Goal: Transaction & Acquisition: Purchase product/service

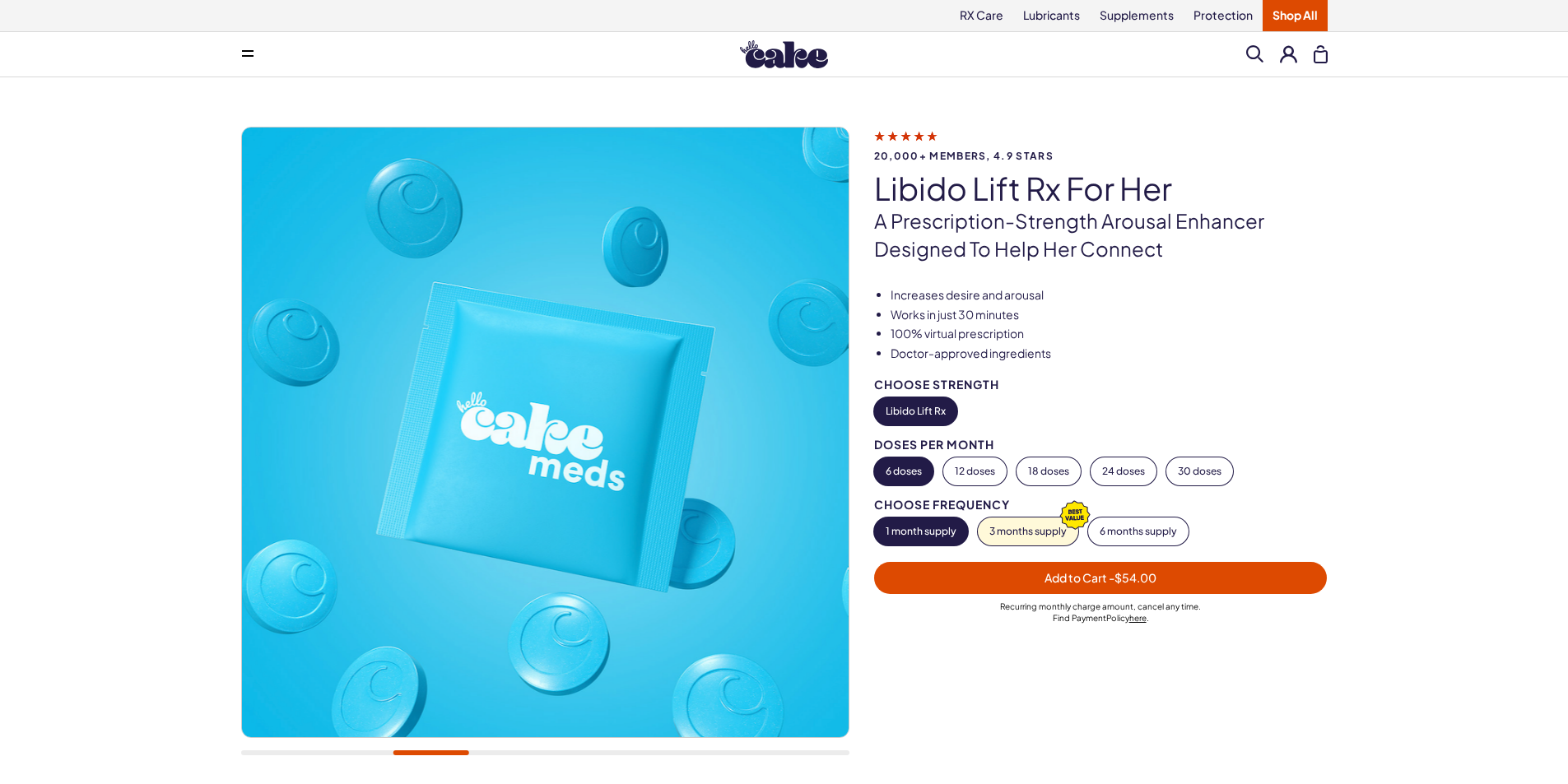
click at [1159, 577] on span "Add to Cart - $54.00" at bounding box center [1101, 578] width 434 height 19
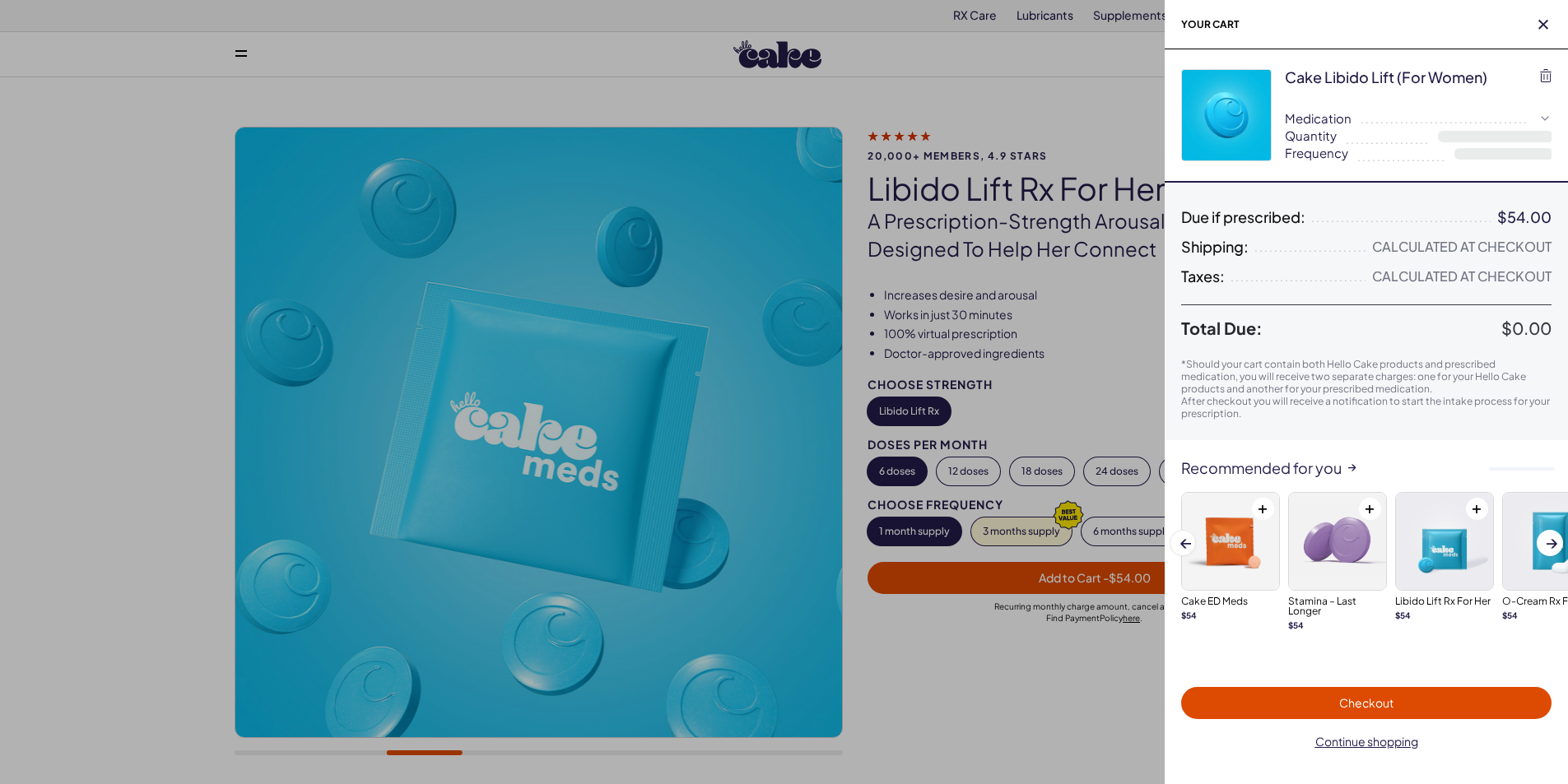
select select "**"
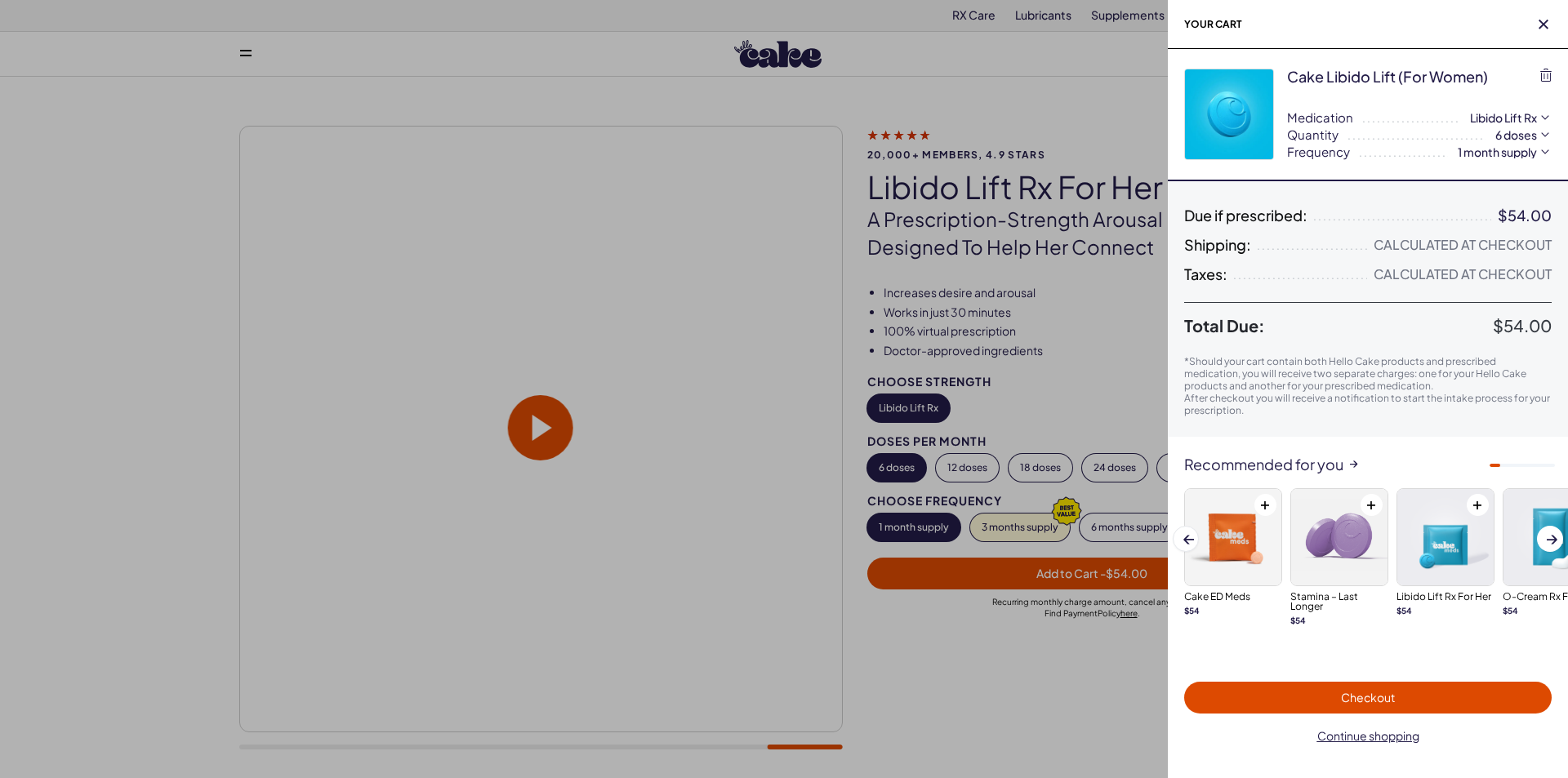
click at [476, 381] on div at bounding box center [784, 389] width 1568 height 778
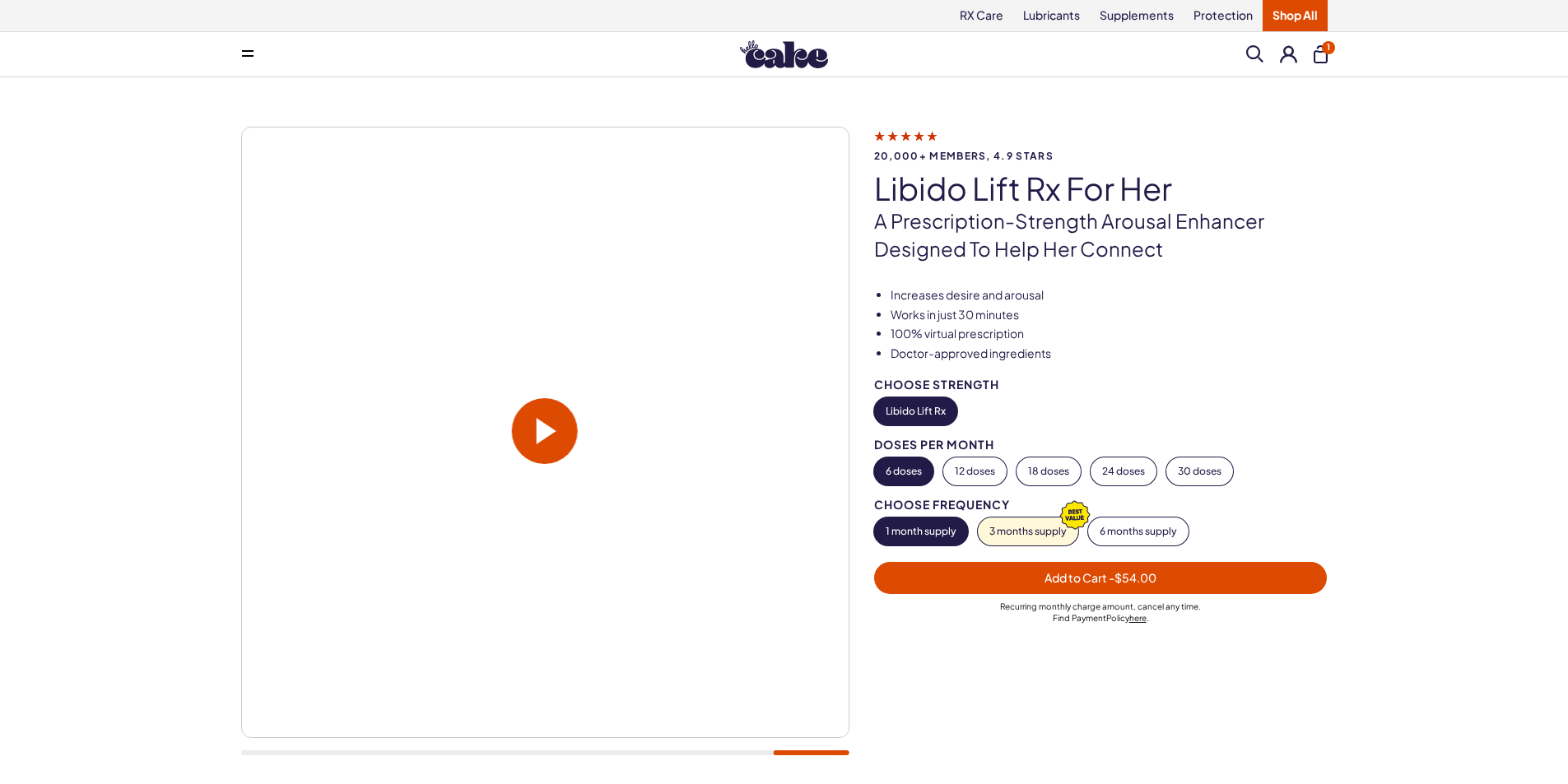
click at [539, 418] on span at bounding box center [544, 431] width 66 height 66
click at [567, 434] on span at bounding box center [544, 431] width 66 height 66
click at [548, 431] on span at bounding box center [546, 431] width 19 height 26
click at [360, 522] on video at bounding box center [544, 430] width 607 height 303
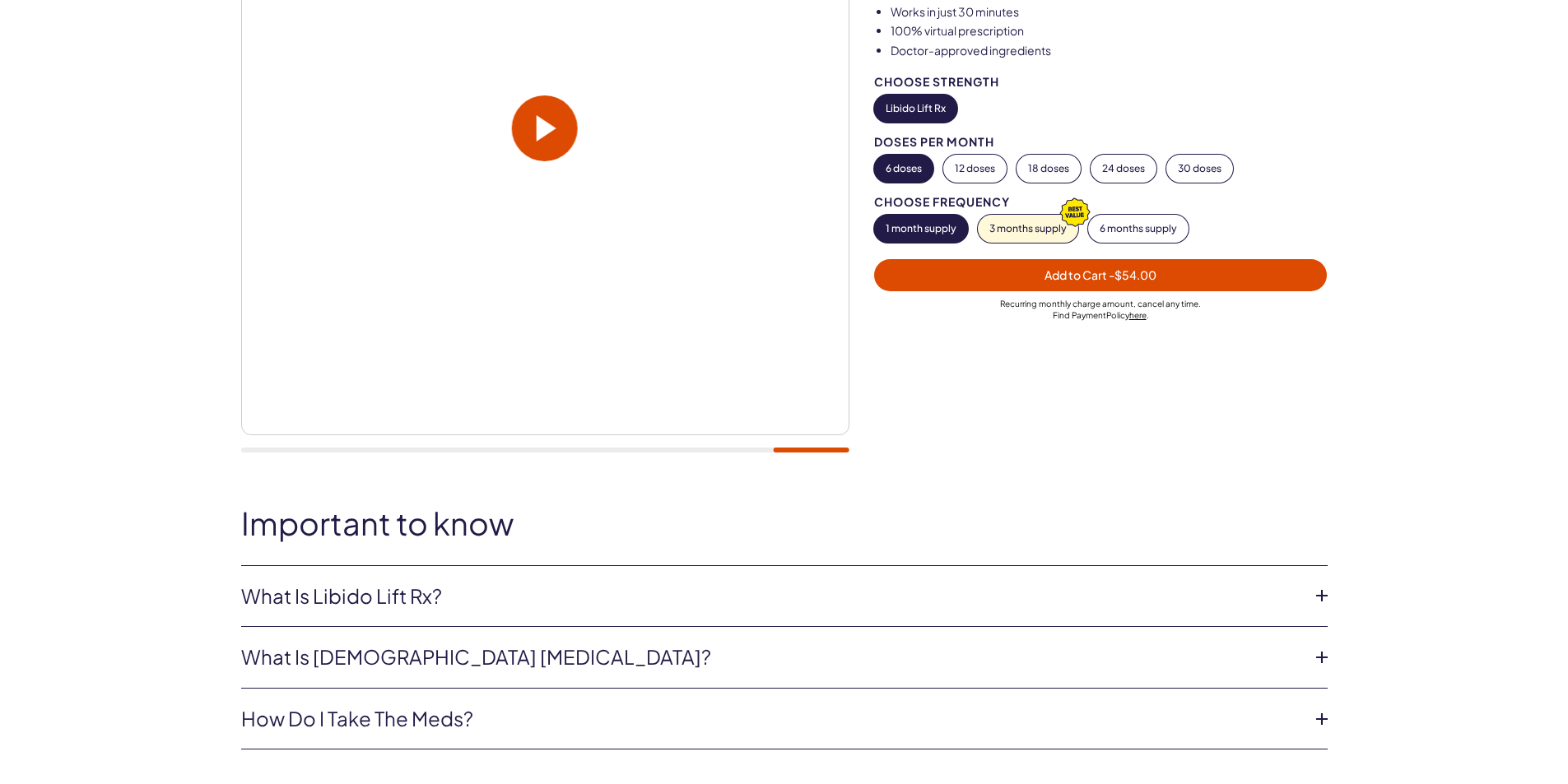
scroll to position [329, 0]
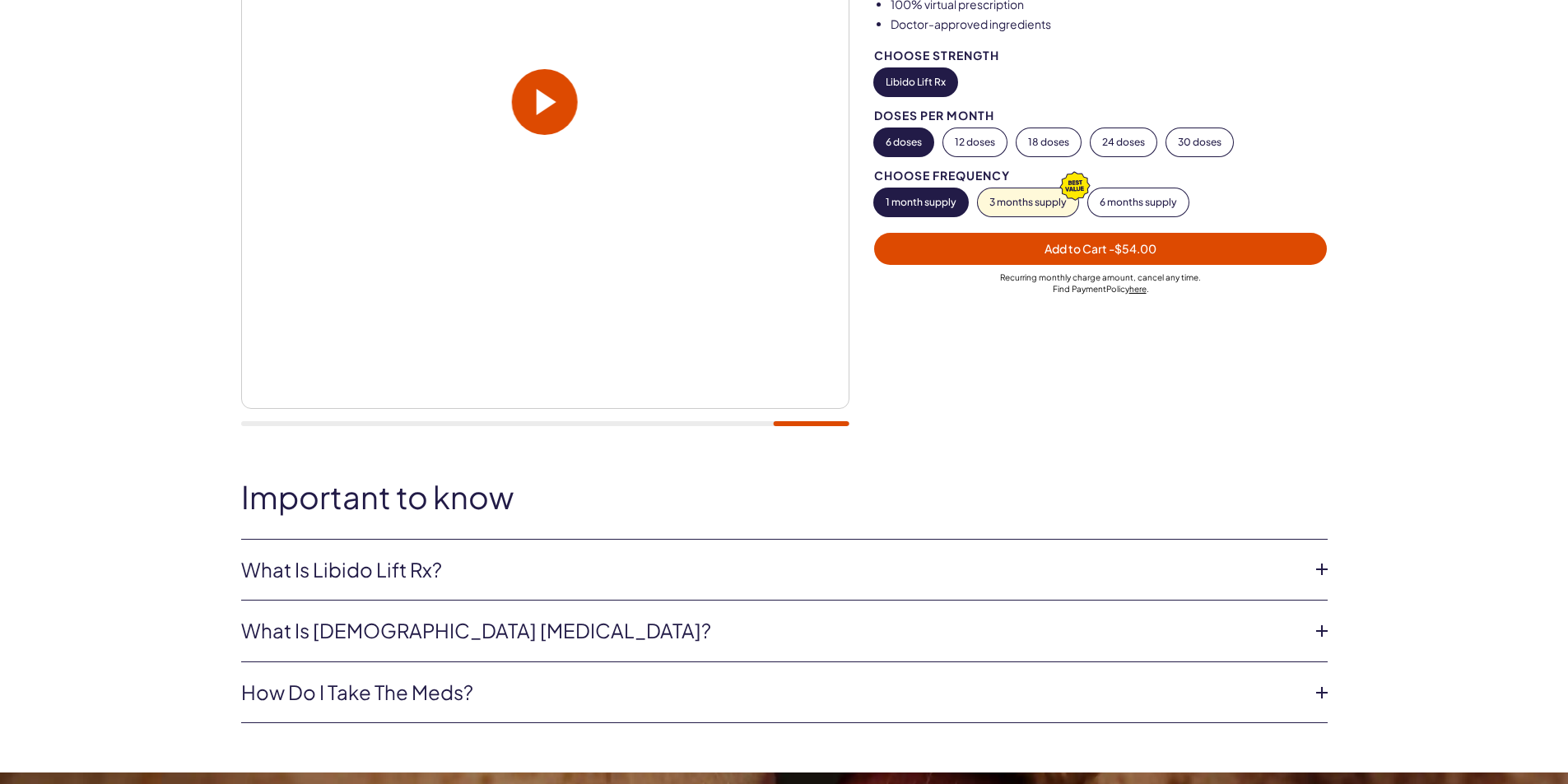
click at [1330, 566] on icon at bounding box center [1322, 570] width 25 height 25
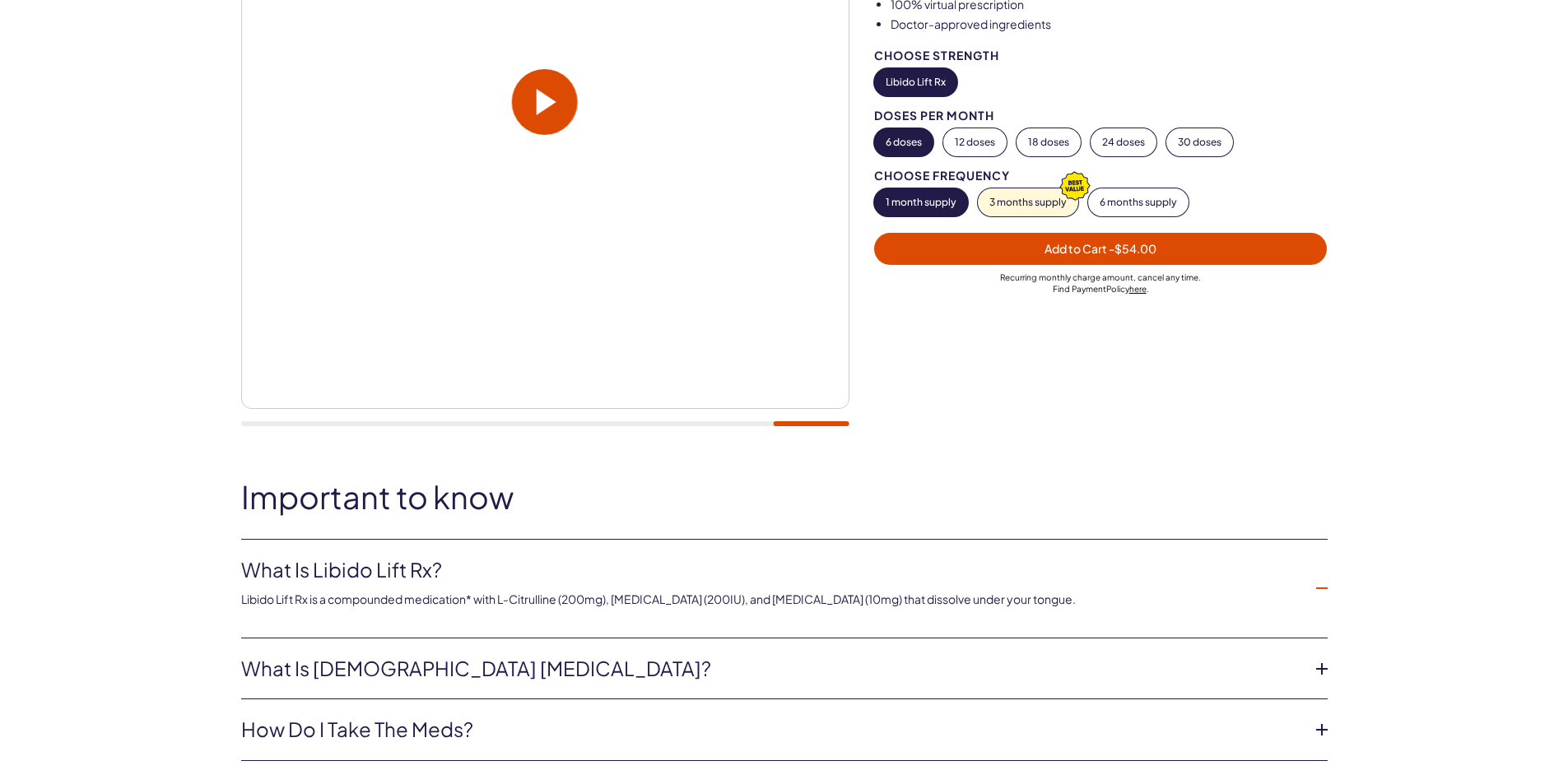
click at [1316, 666] on icon at bounding box center [1322, 669] width 25 height 25
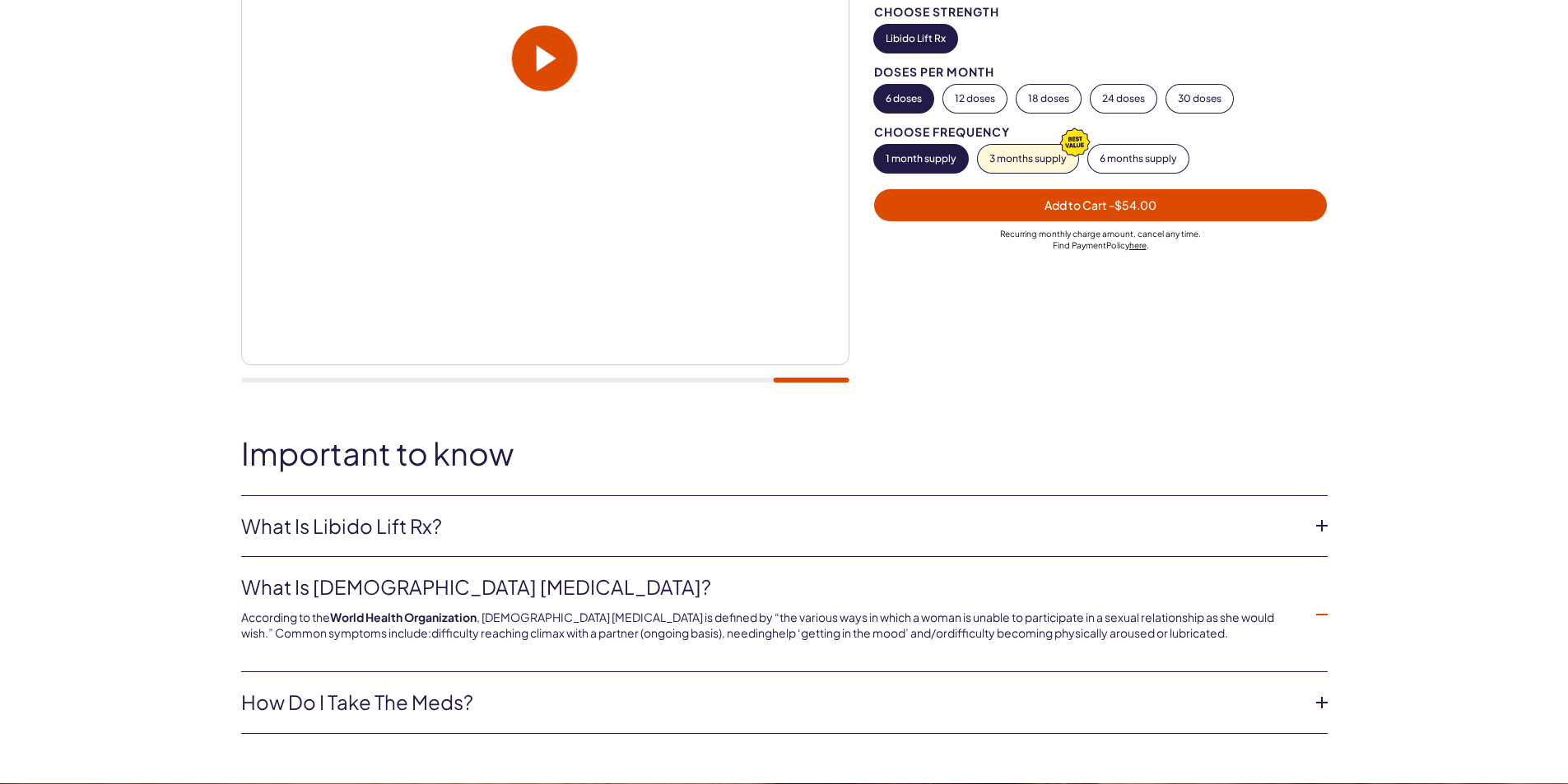
scroll to position [412, 0]
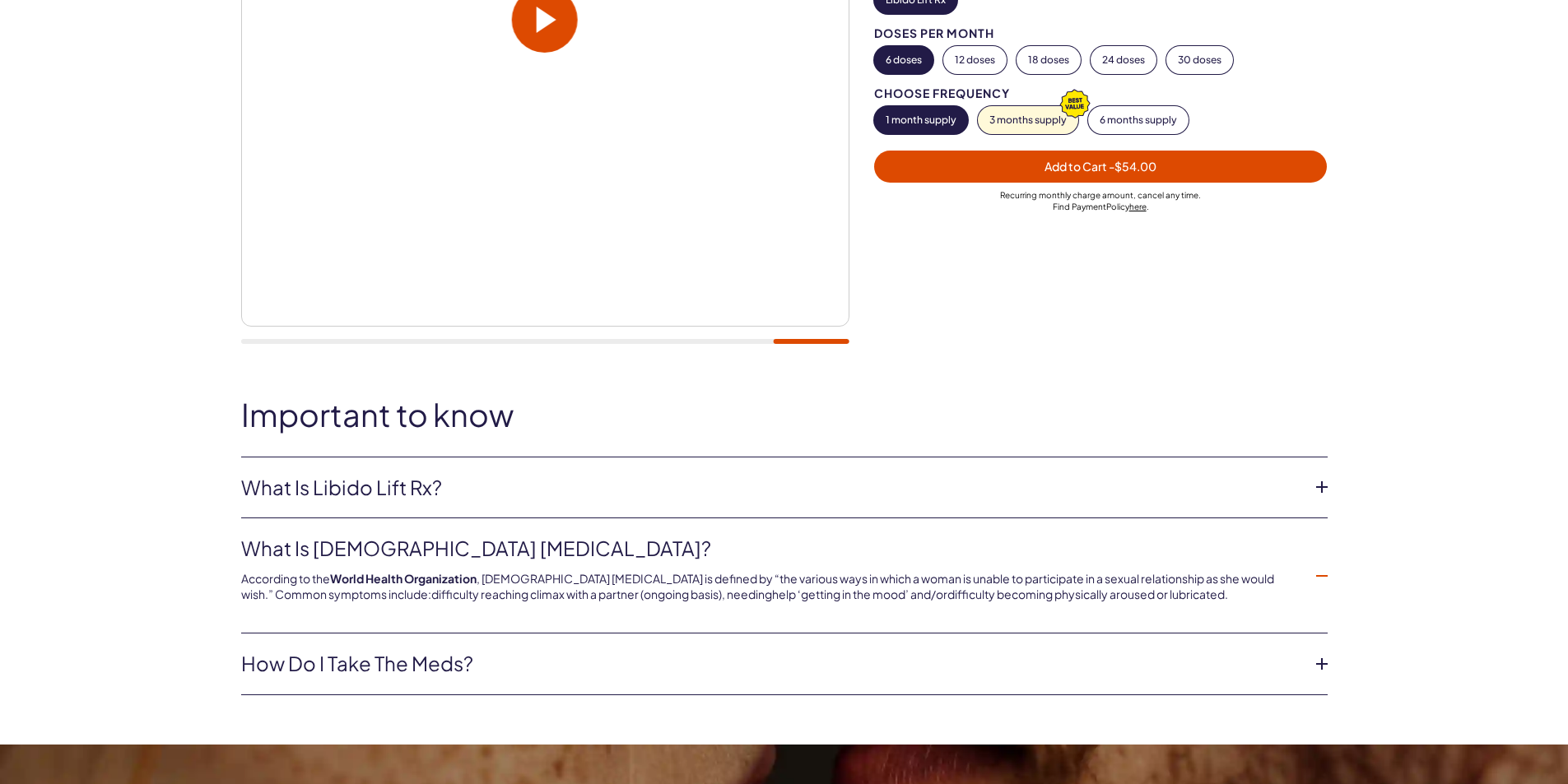
click at [1317, 669] on icon at bounding box center [1322, 664] width 25 height 25
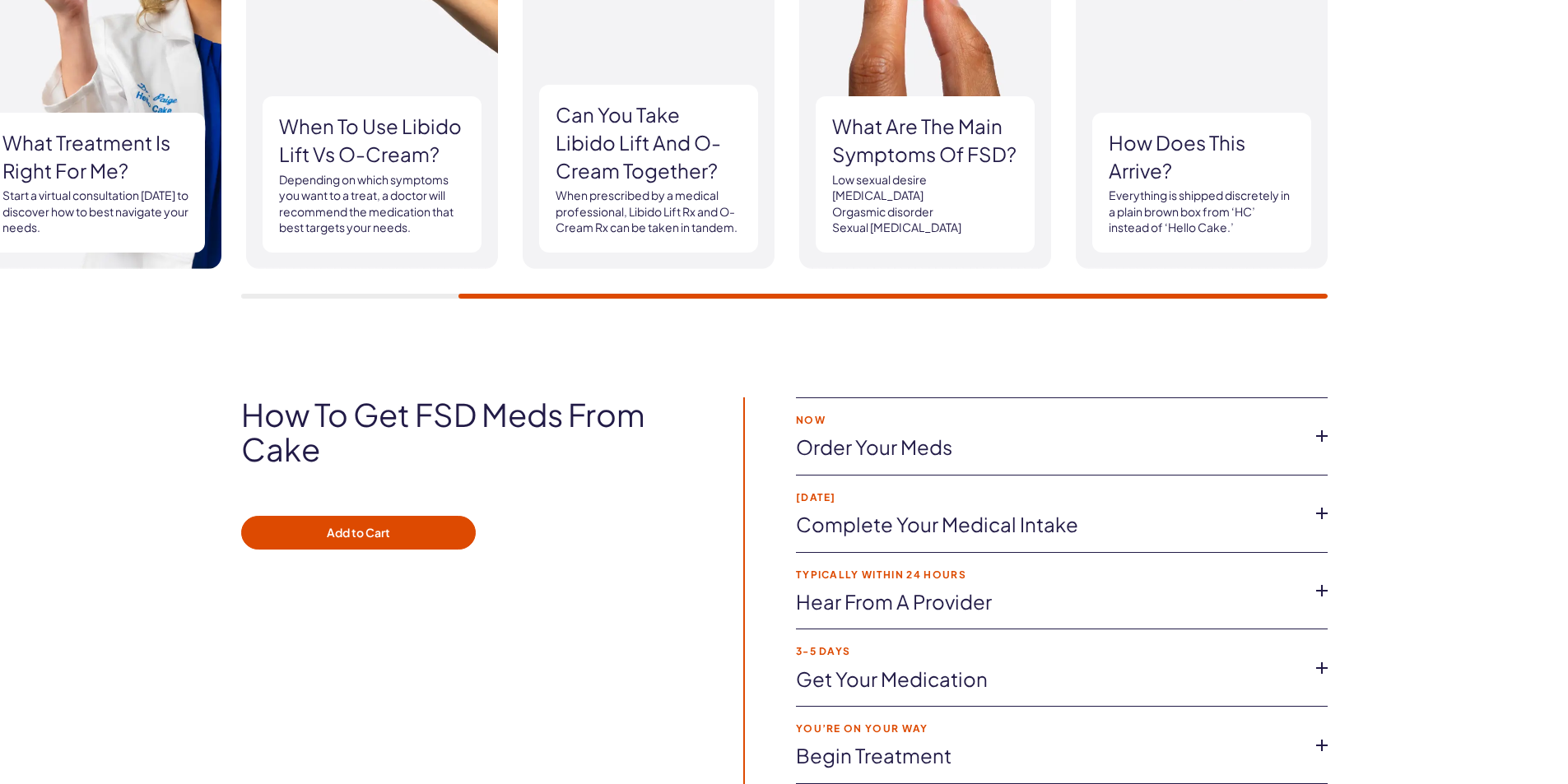
scroll to position [2468, 0]
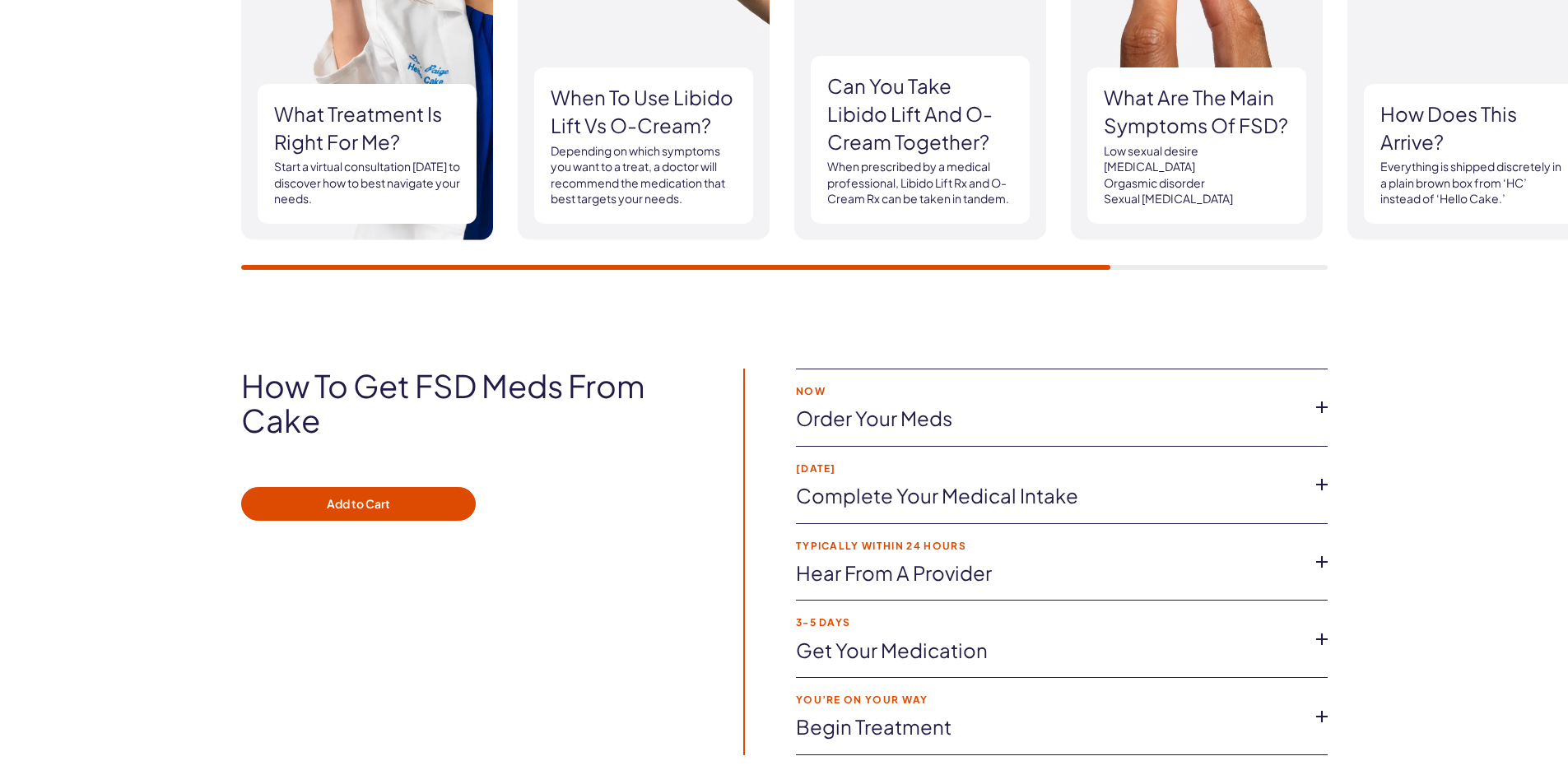
click at [1331, 484] on icon at bounding box center [1322, 485] width 25 height 25
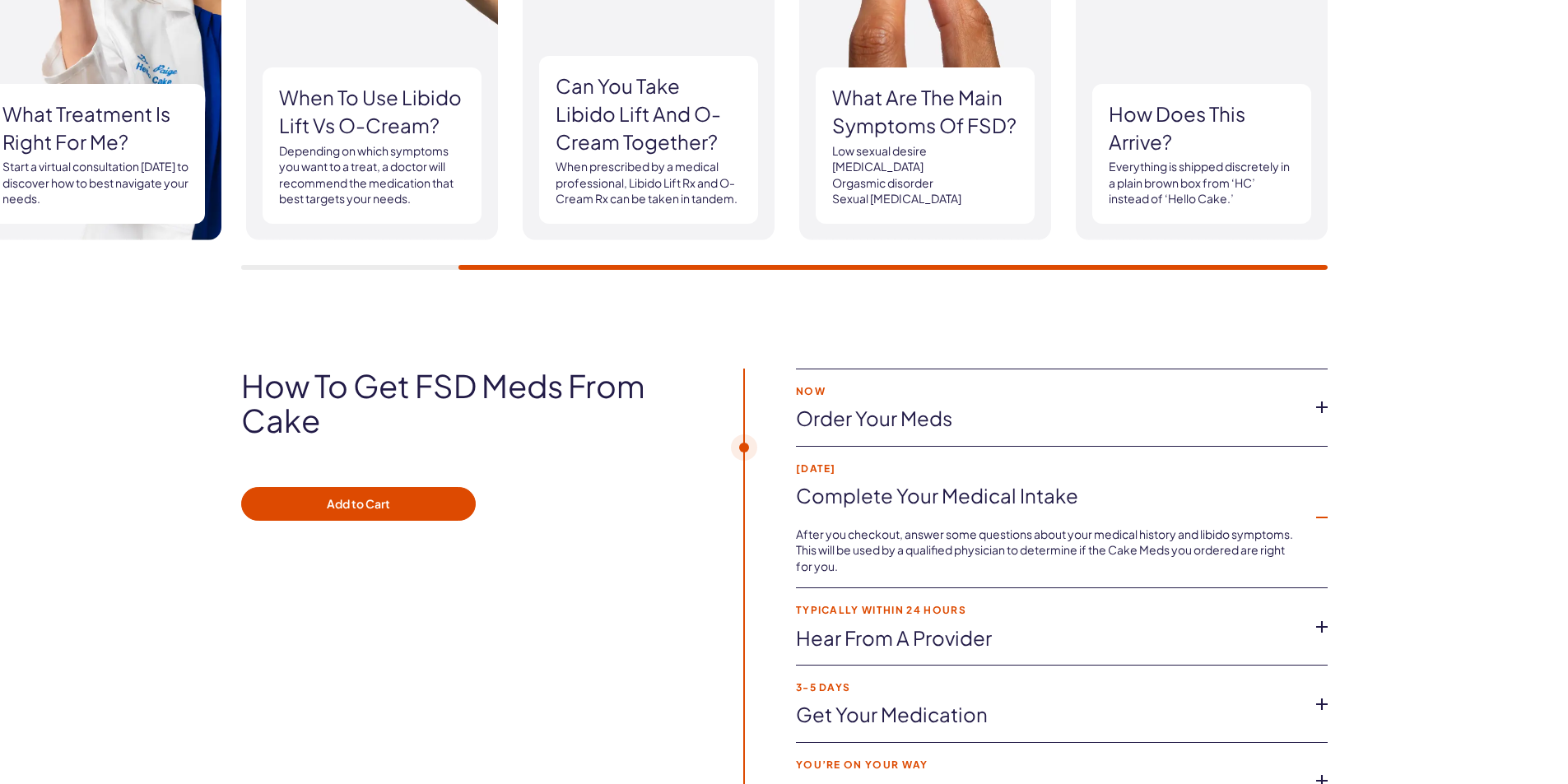
click at [1318, 622] on icon at bounding box center [1322, 627] width 25 height 25
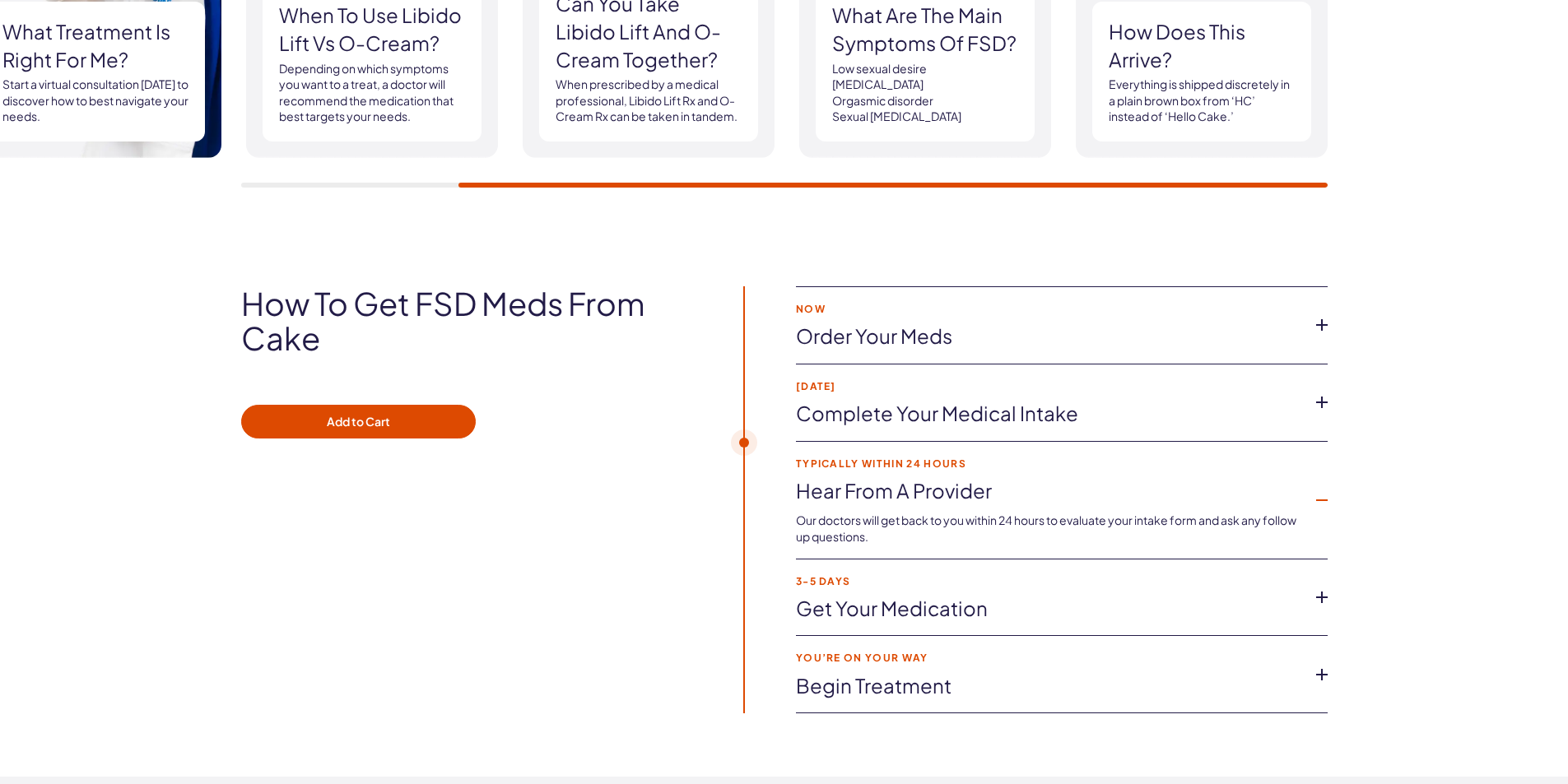
scroll to position [2633, 0]
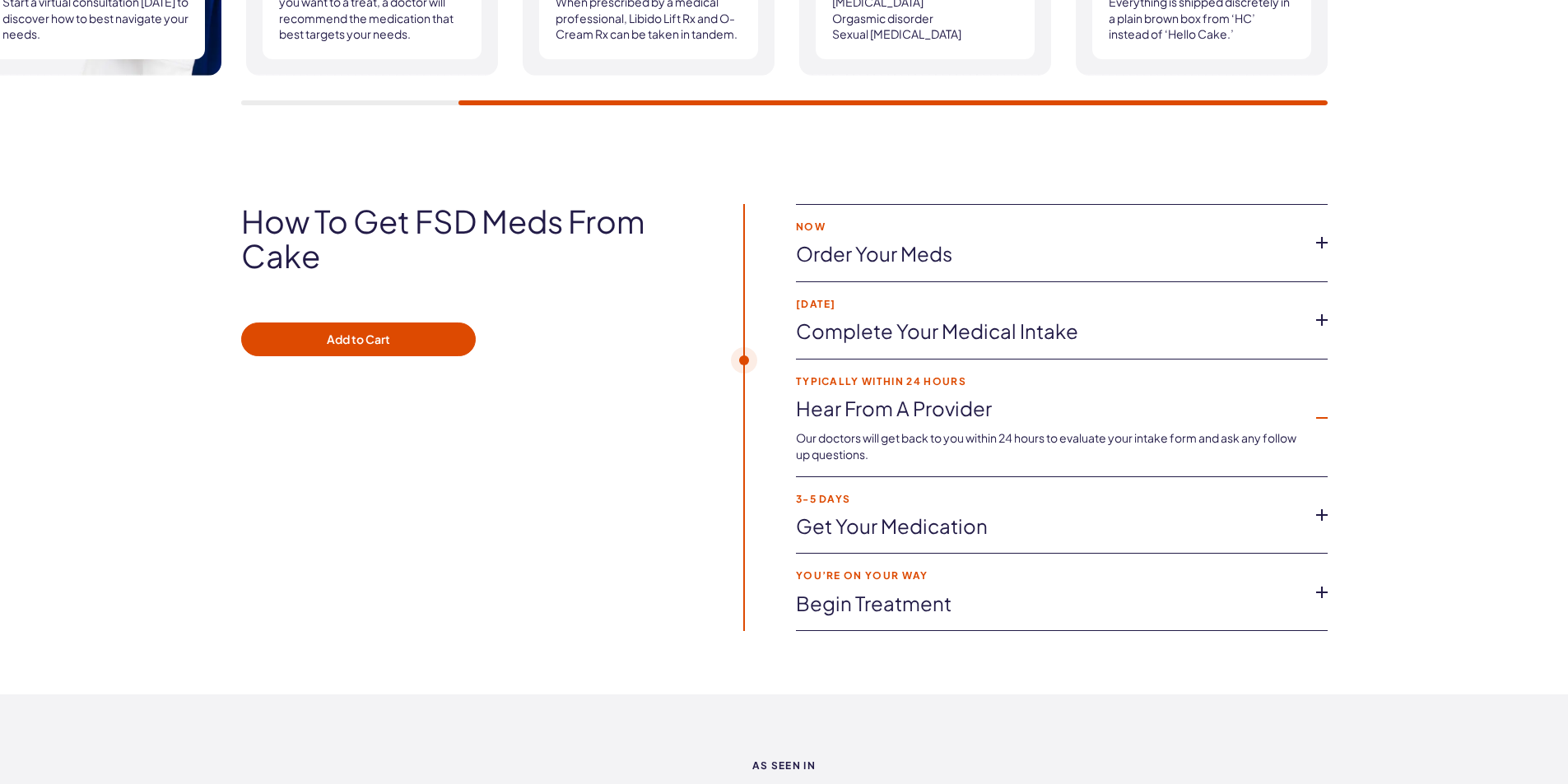
click at [1330, 596] on icon at bounding box center [1322, 593] width 25 height 25
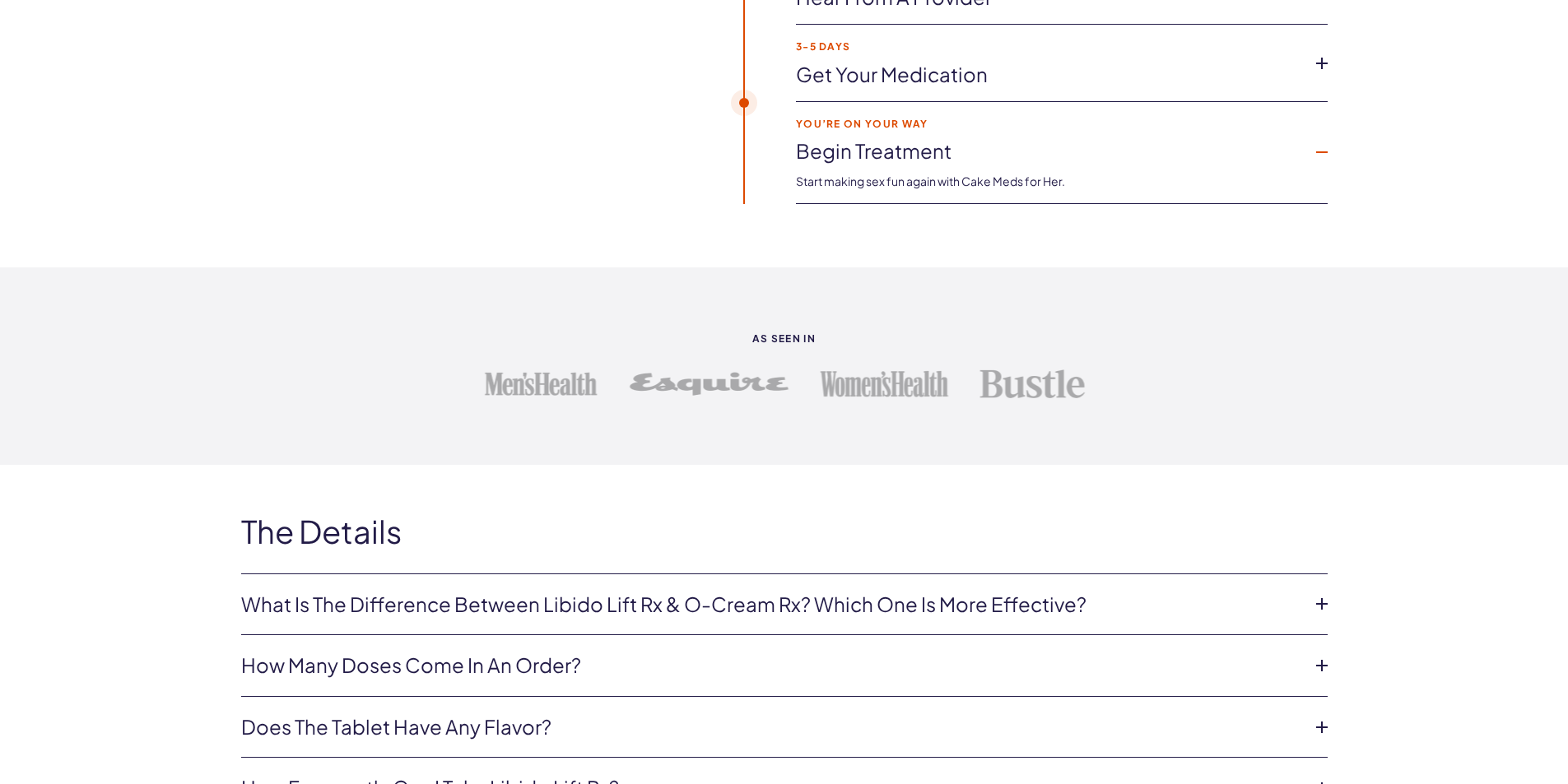
scroll to position [3126, 0]
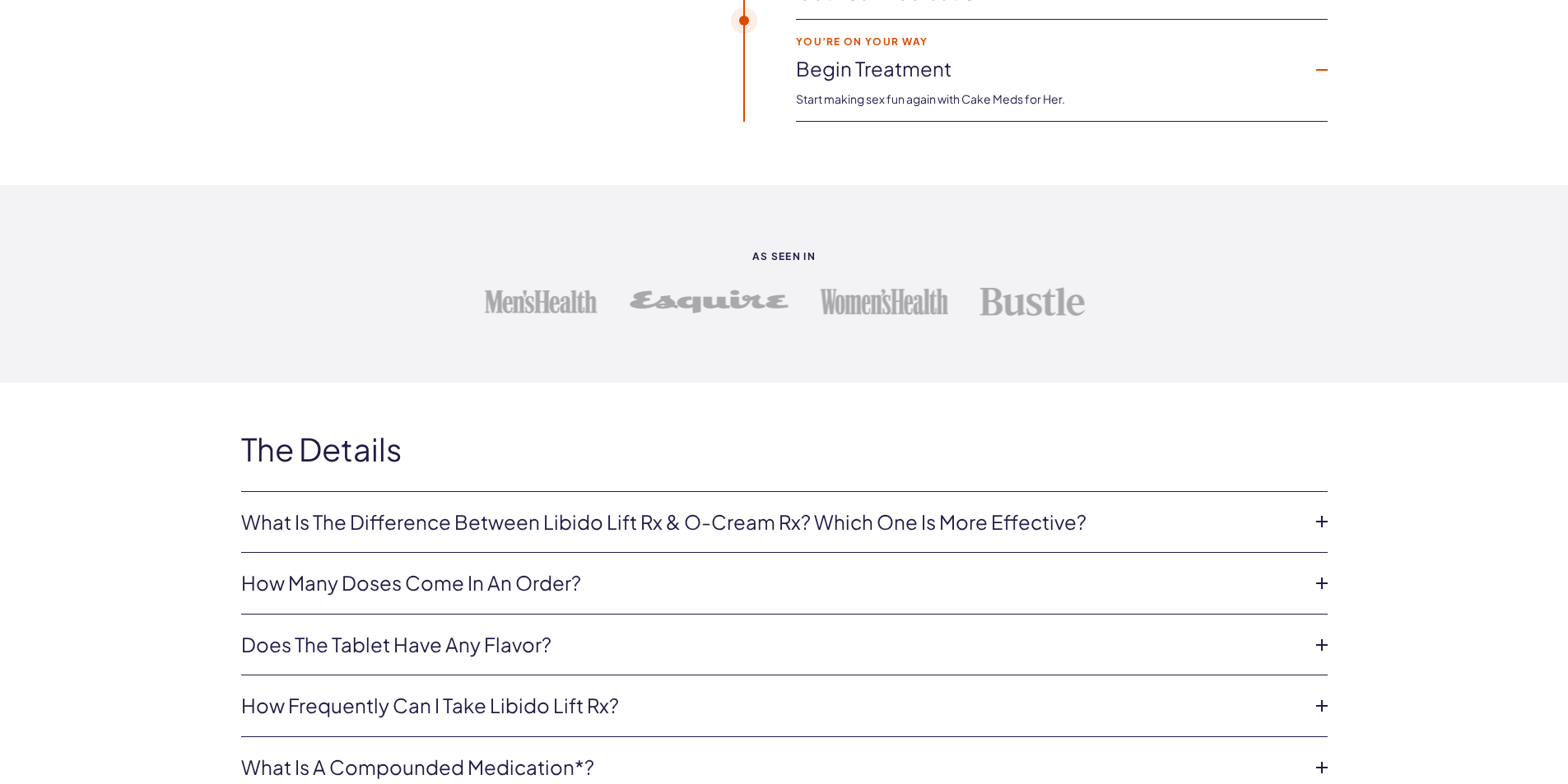
click at [1331, 527] on icon at bounding box center [1322, 522] width 25 height 25
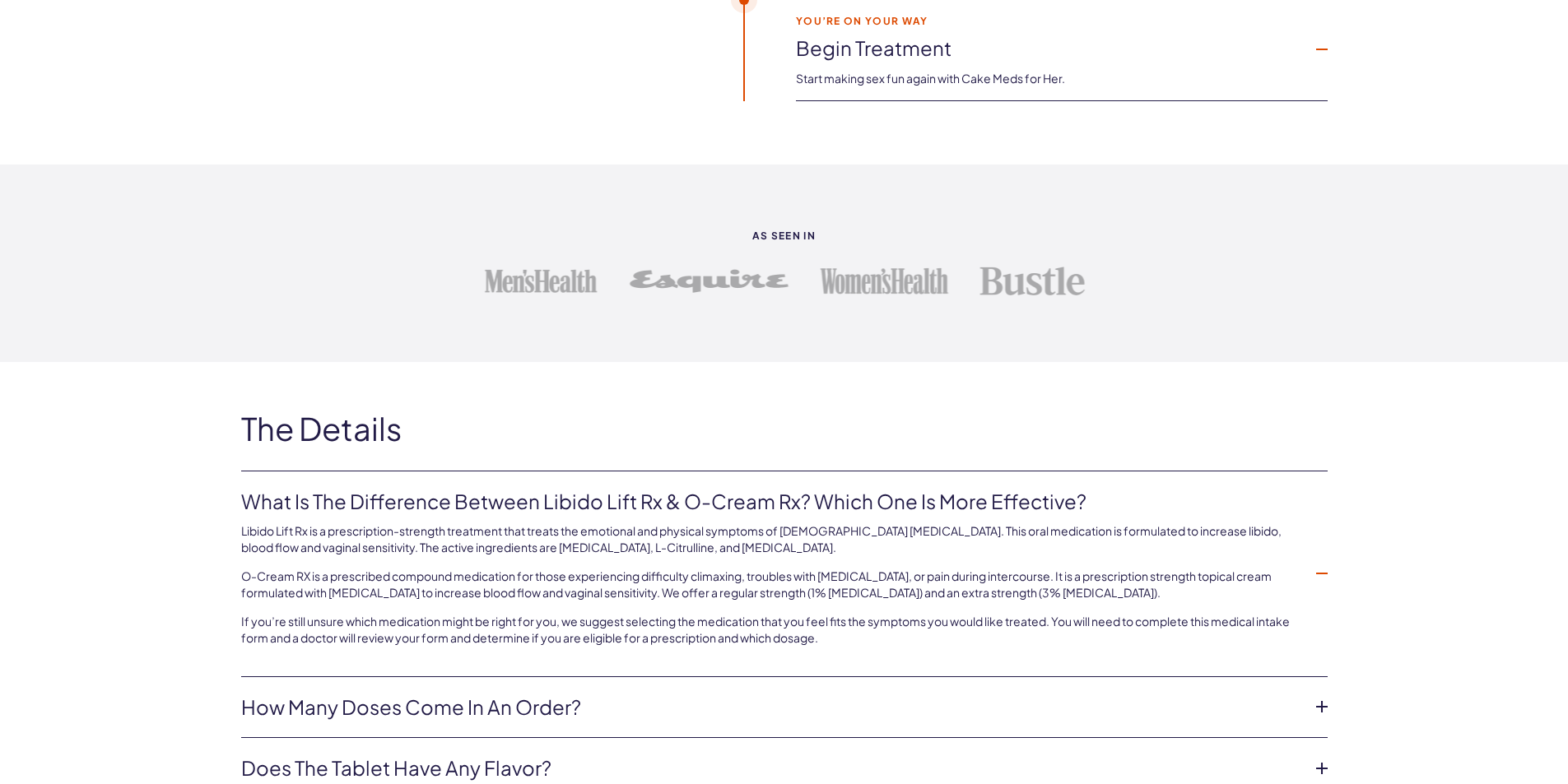
scroll to position [3209, 0]
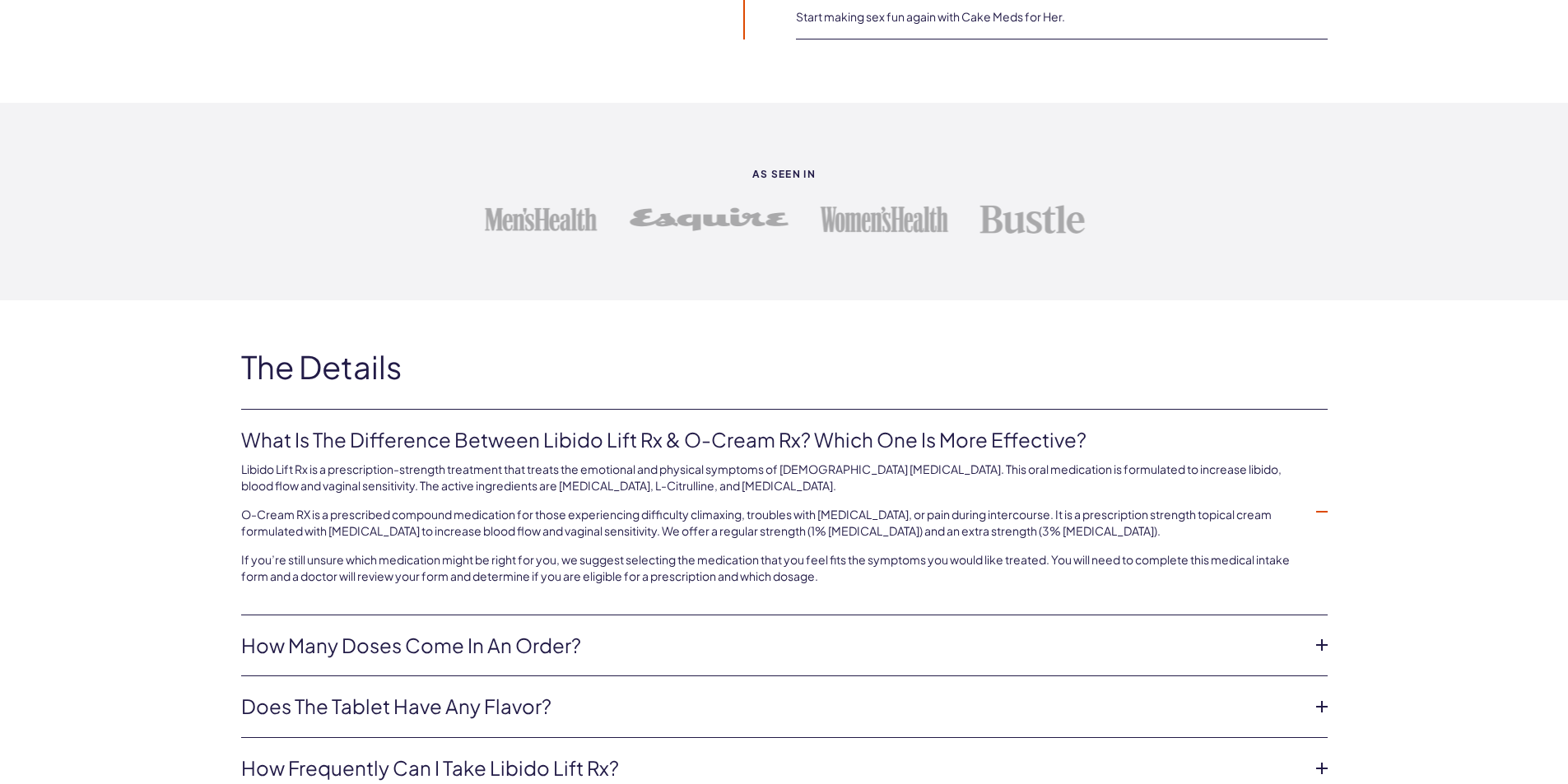
click at [1328, 644] on icon at bounding box center [1322, 645] width 25 height 25
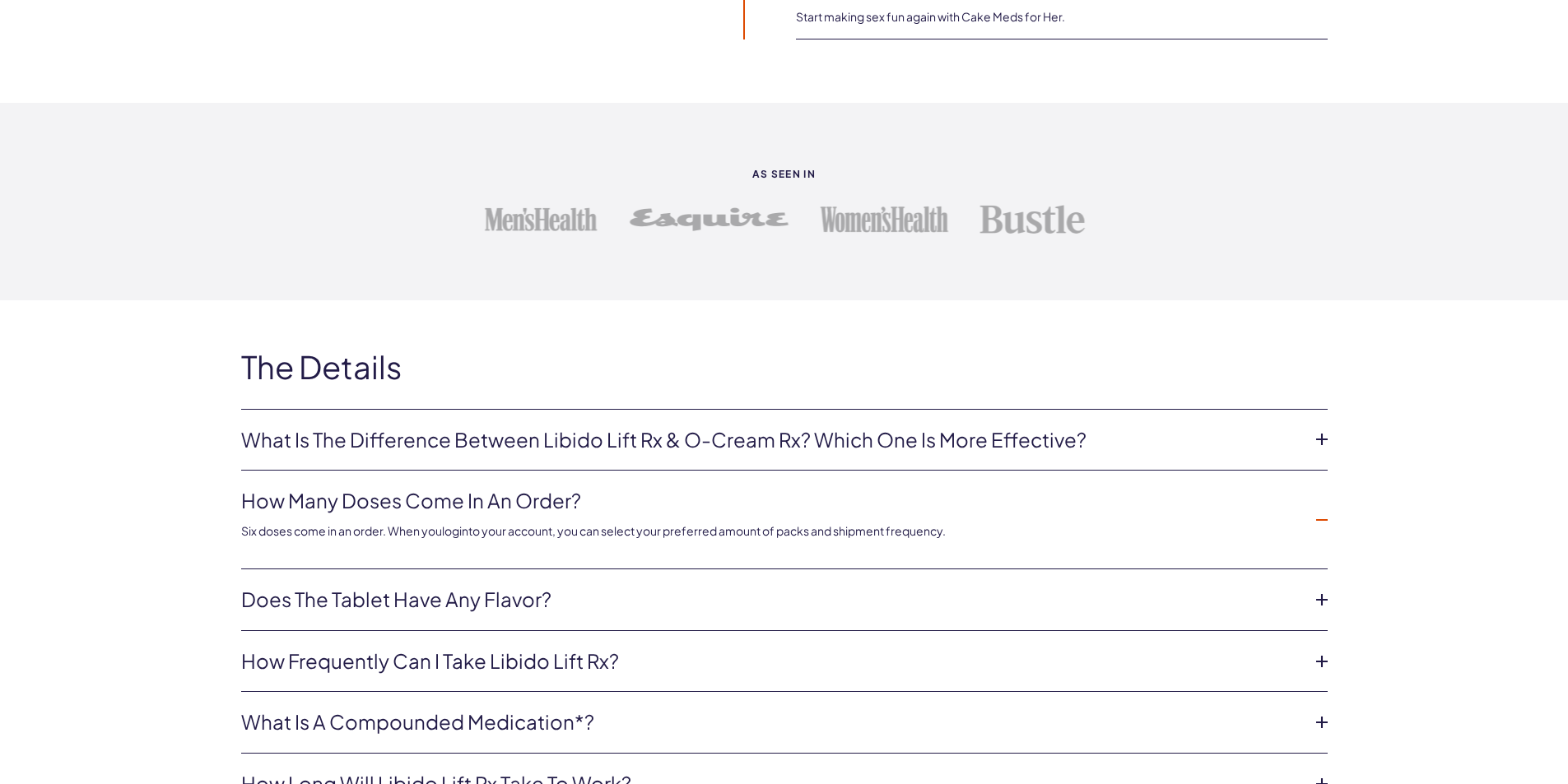
click at [1321, 601] on icon at bounding box center [1322, 600] width 25 height 25
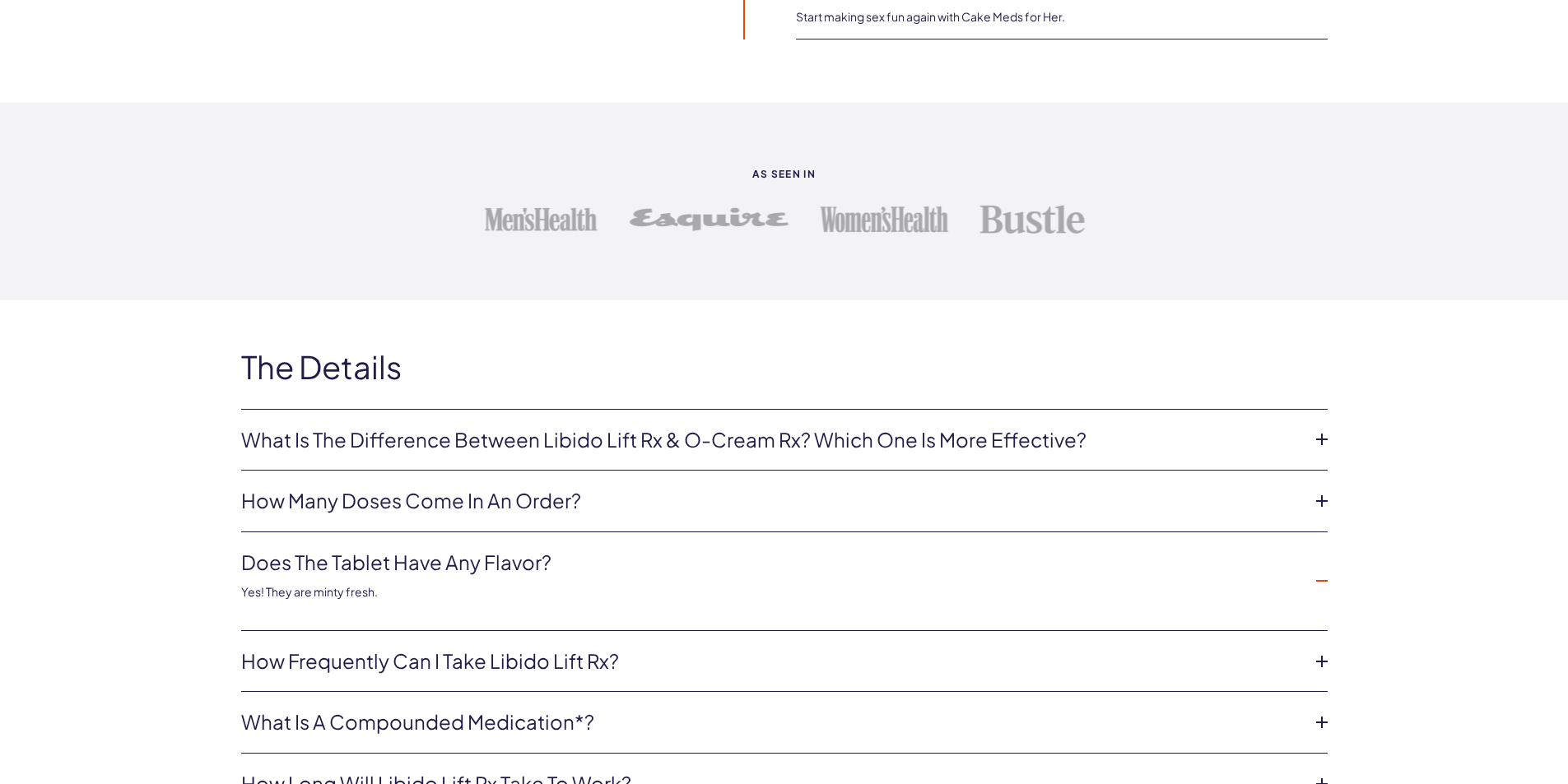
click at [1312, 661] on icon at bounding box center [1322, 661] width 25 height 25
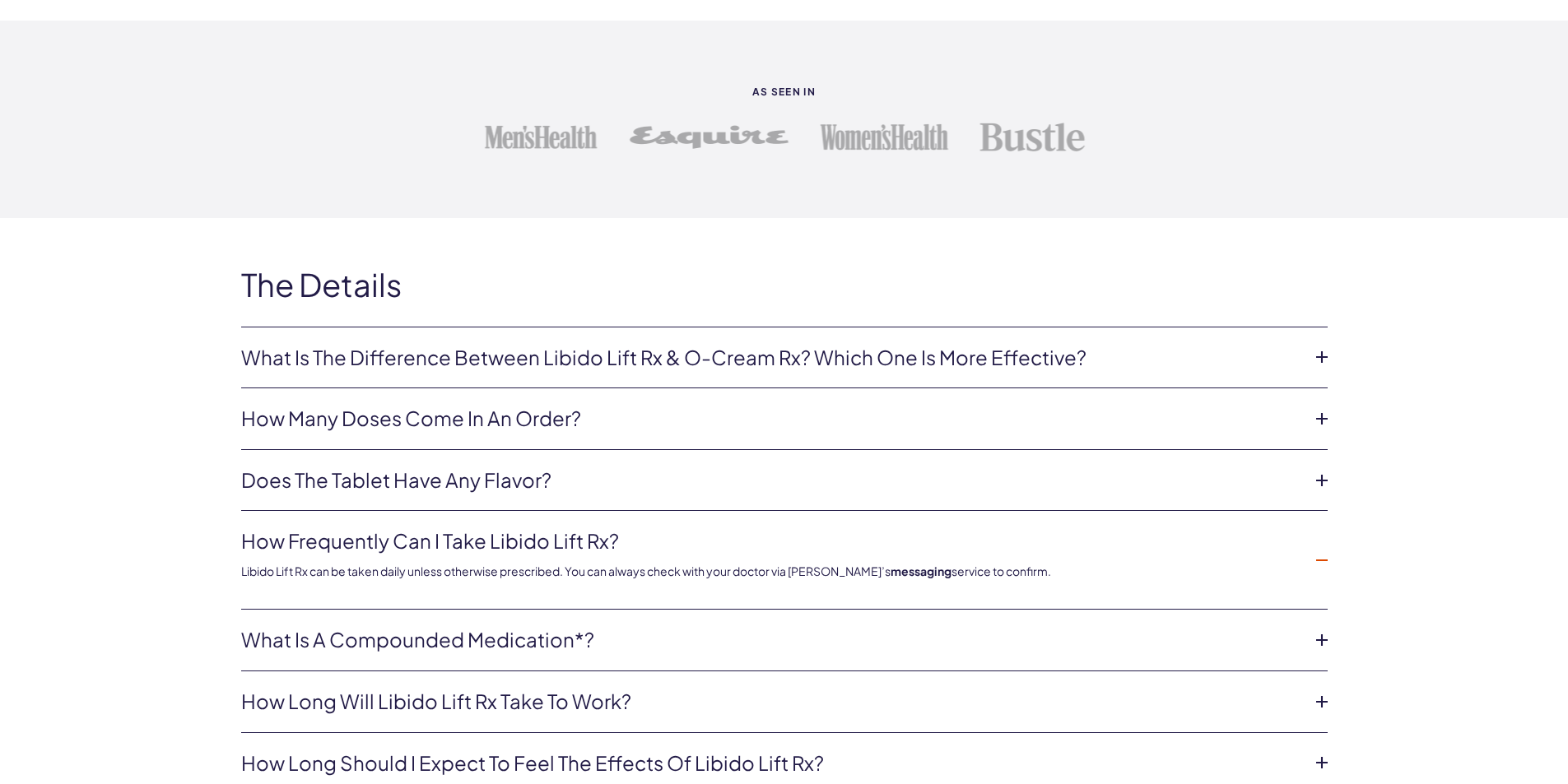
scroll to position [3373, 0]
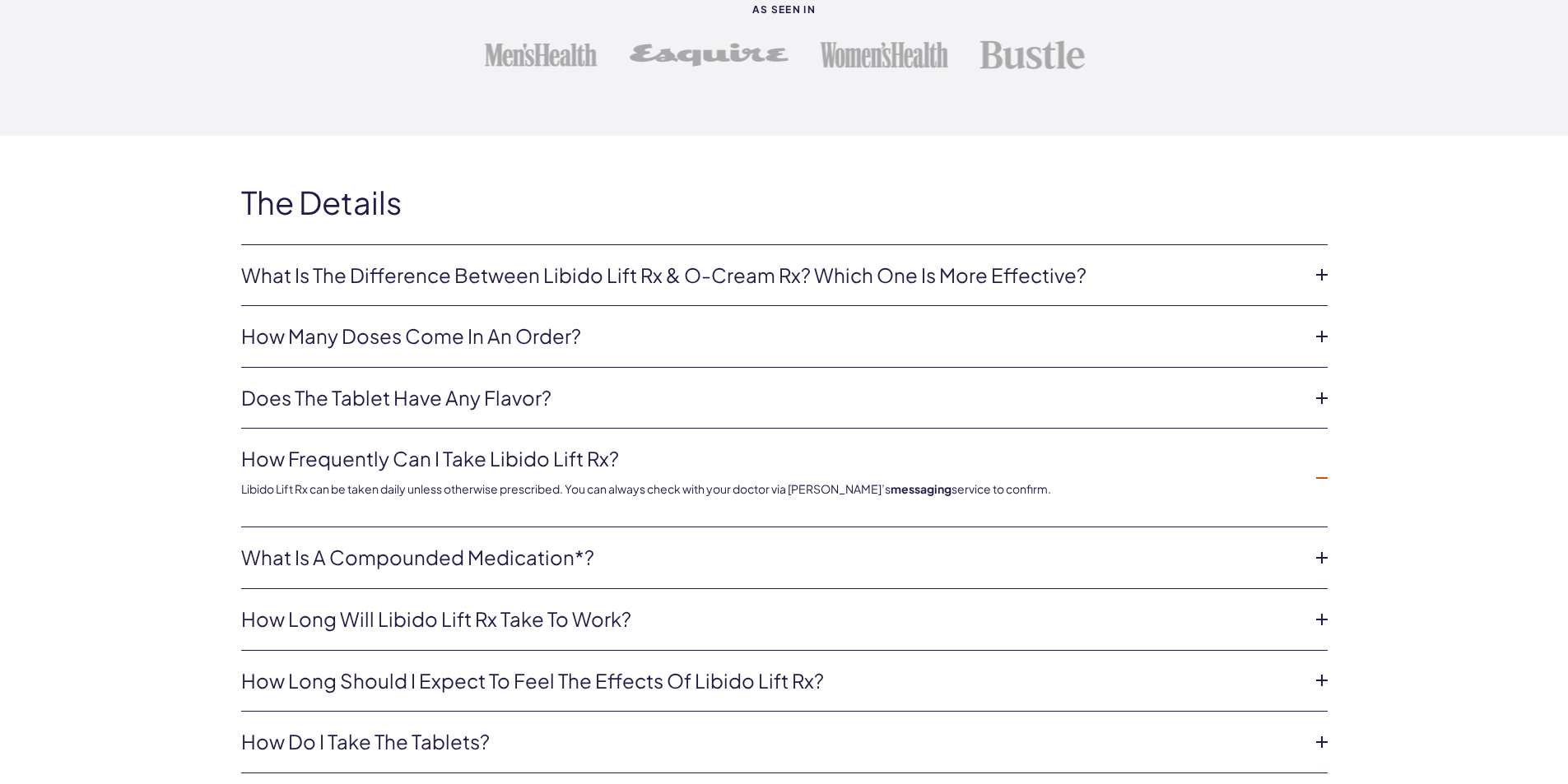
click at [1317, 682] on icon at bounding box center [1322, 681] width 25 height 25
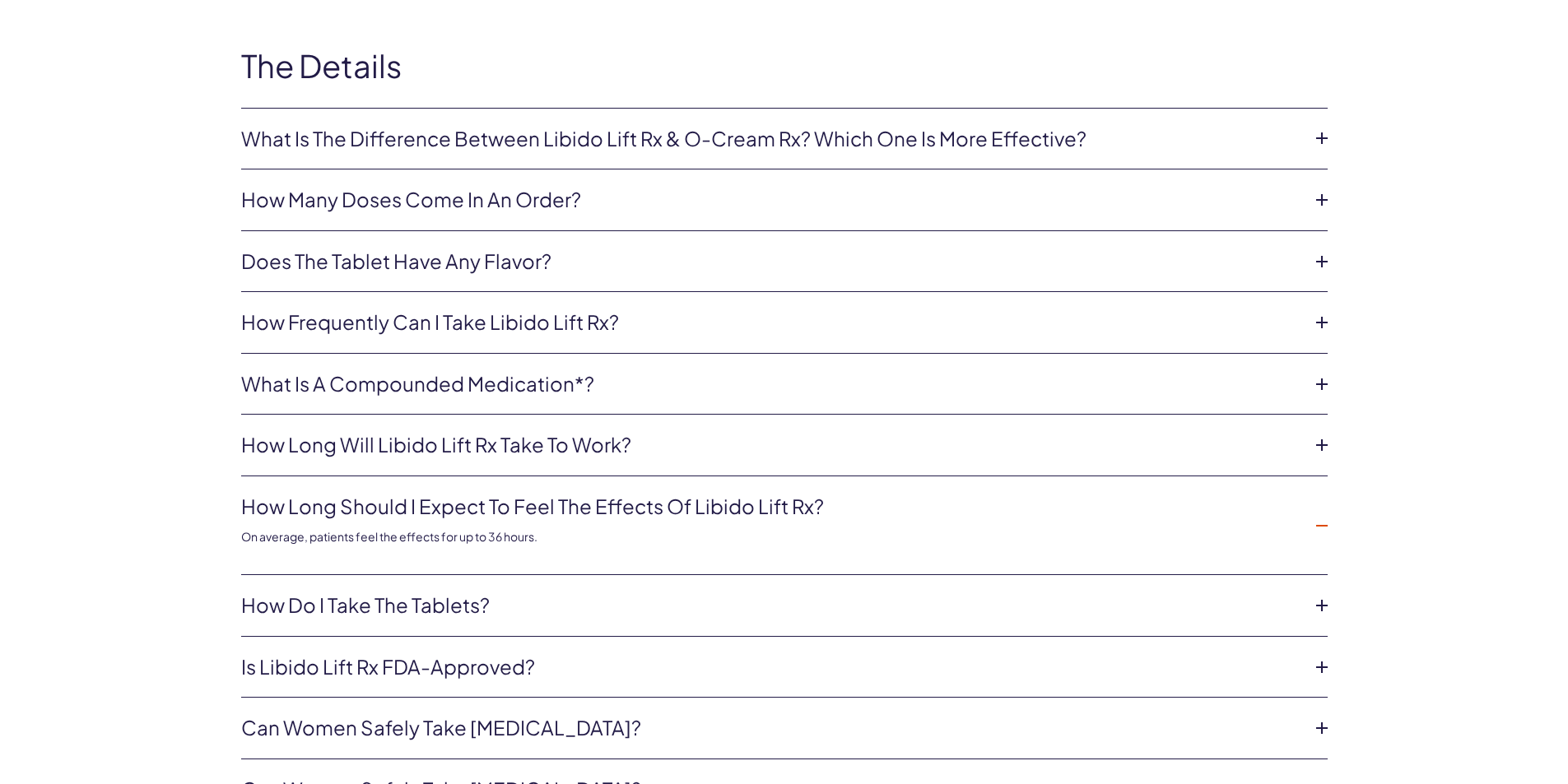
scroll to position [3538, 0]
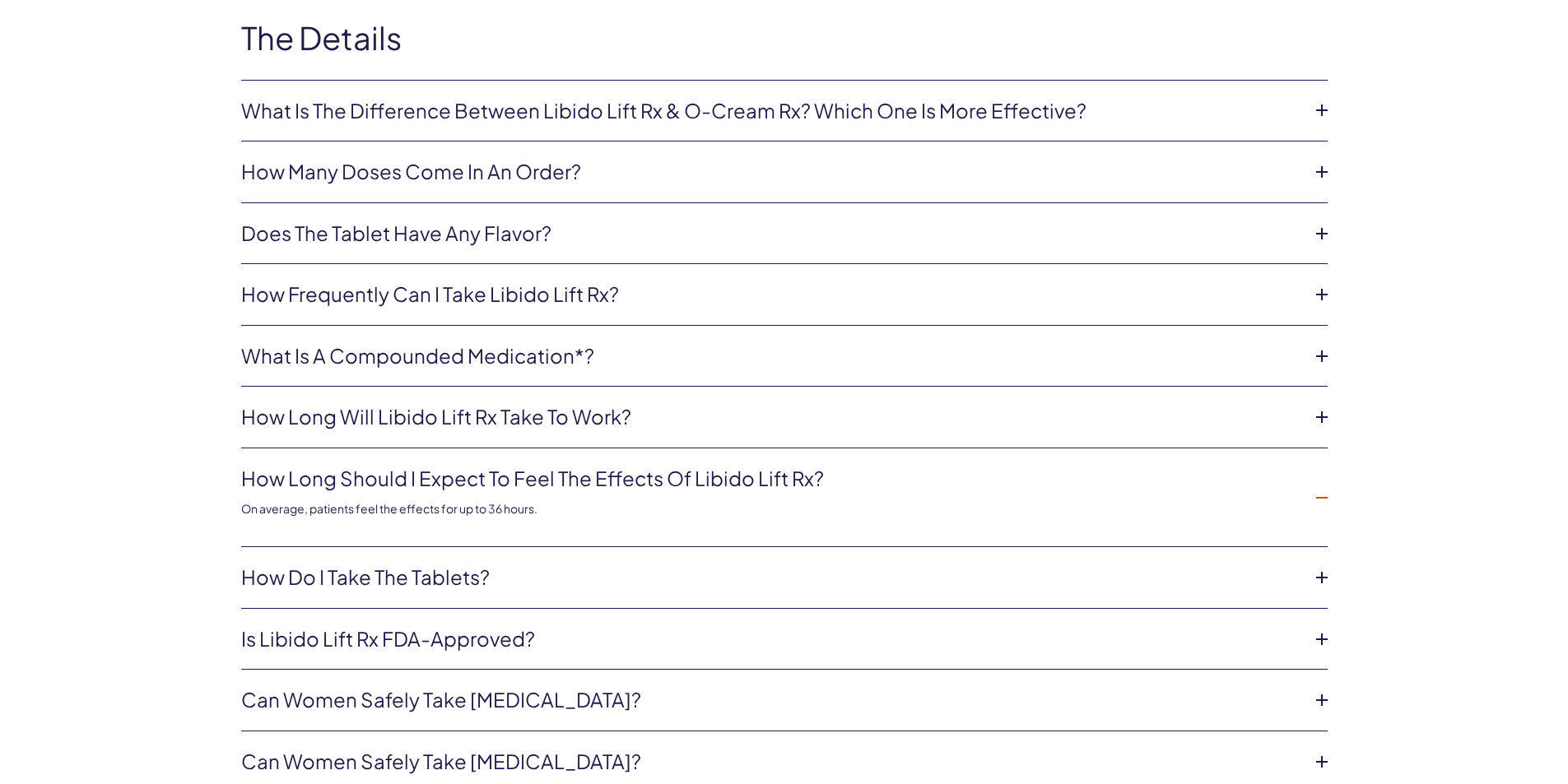
click at [1308, 584] on li "How do I take the tablets? Let the tablets dissolve under your tongue." at bounding box center [784, 578] width 1087 height 62
click at [1317, 697] on icon at bounding box center [1322, 700] width 25 height 25
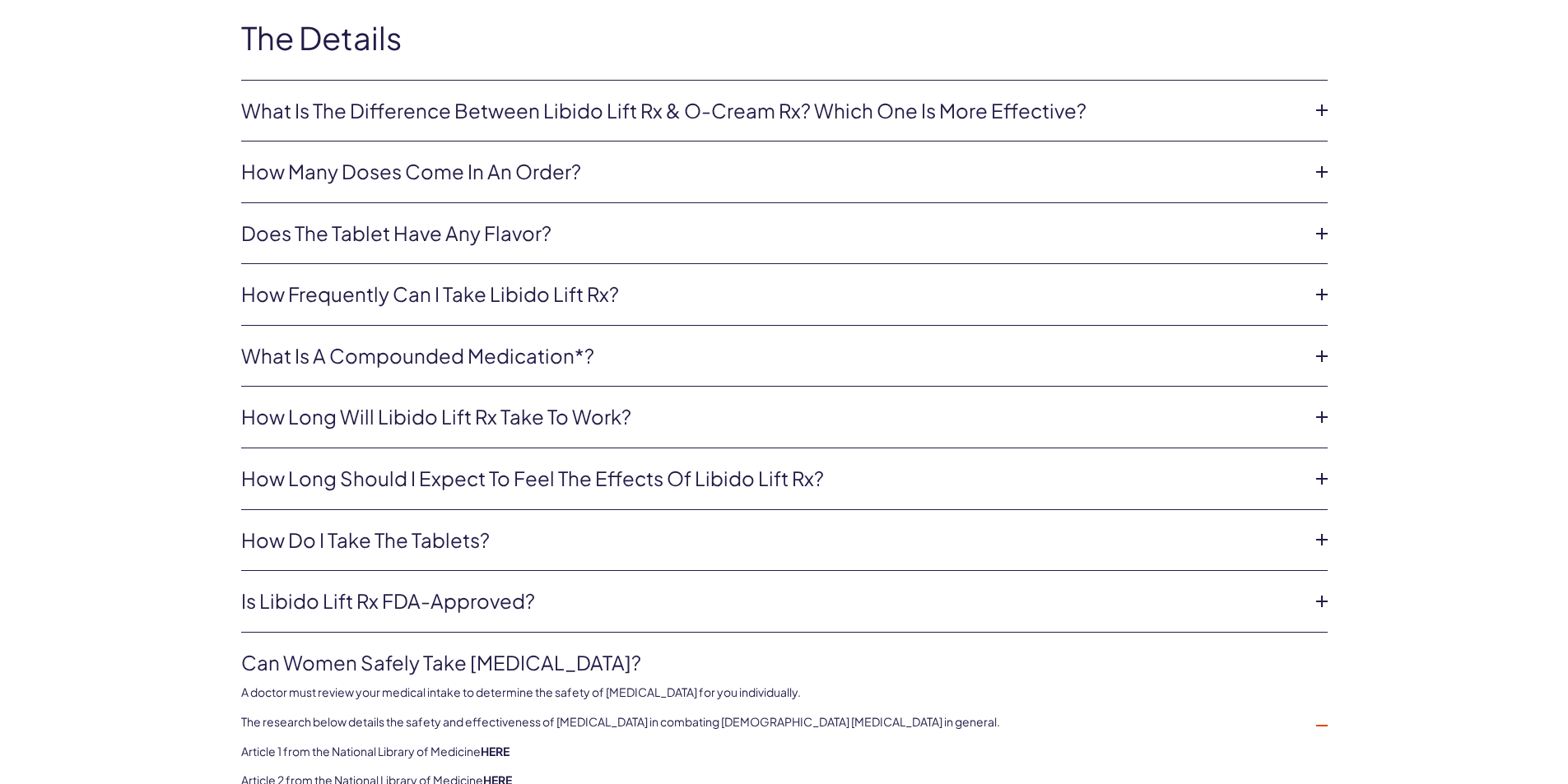
click at [1315, 717] on icon at bounding box center [1322, 726] width 25 height 25
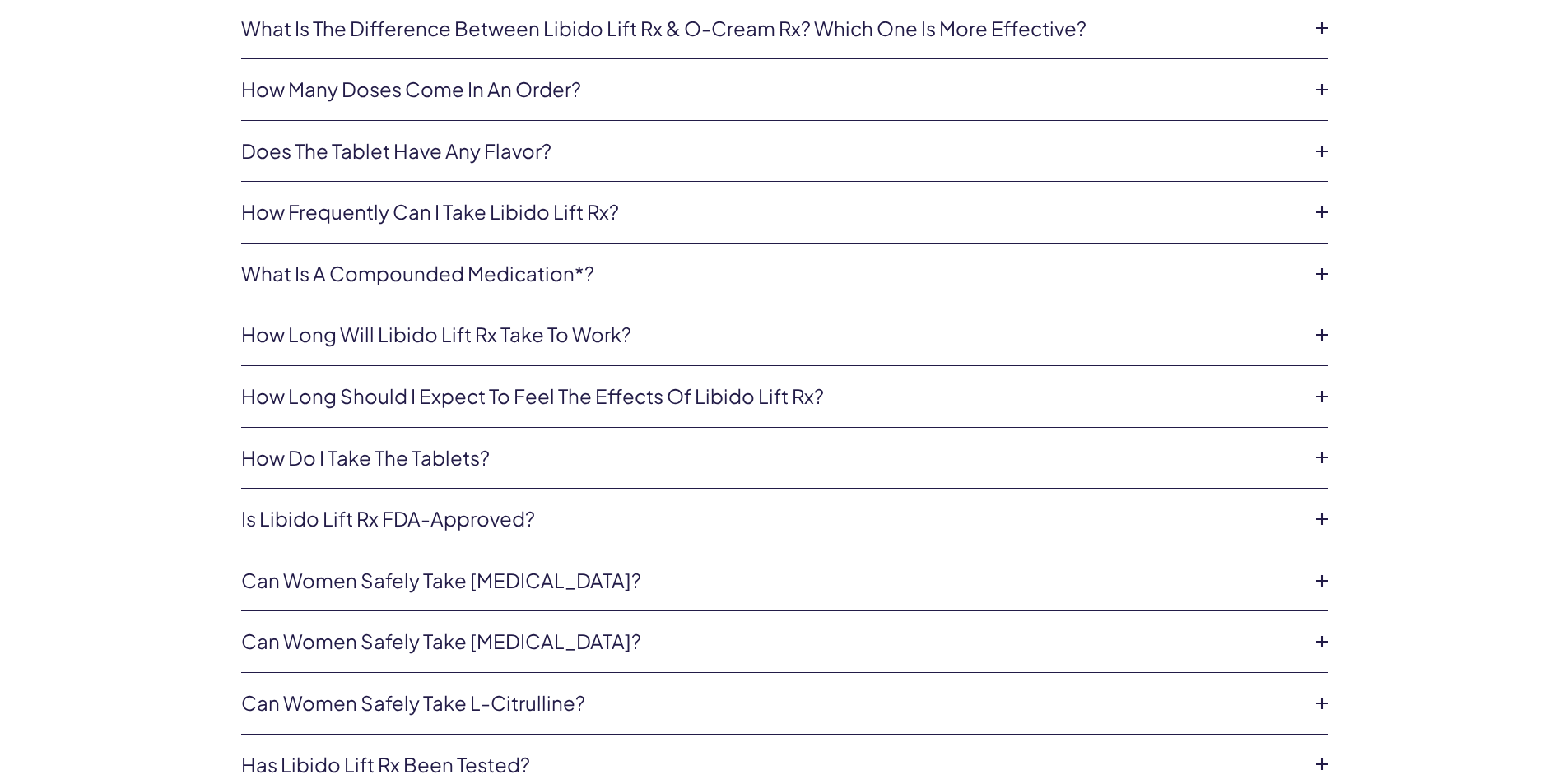
scroll to position [3703, 0]
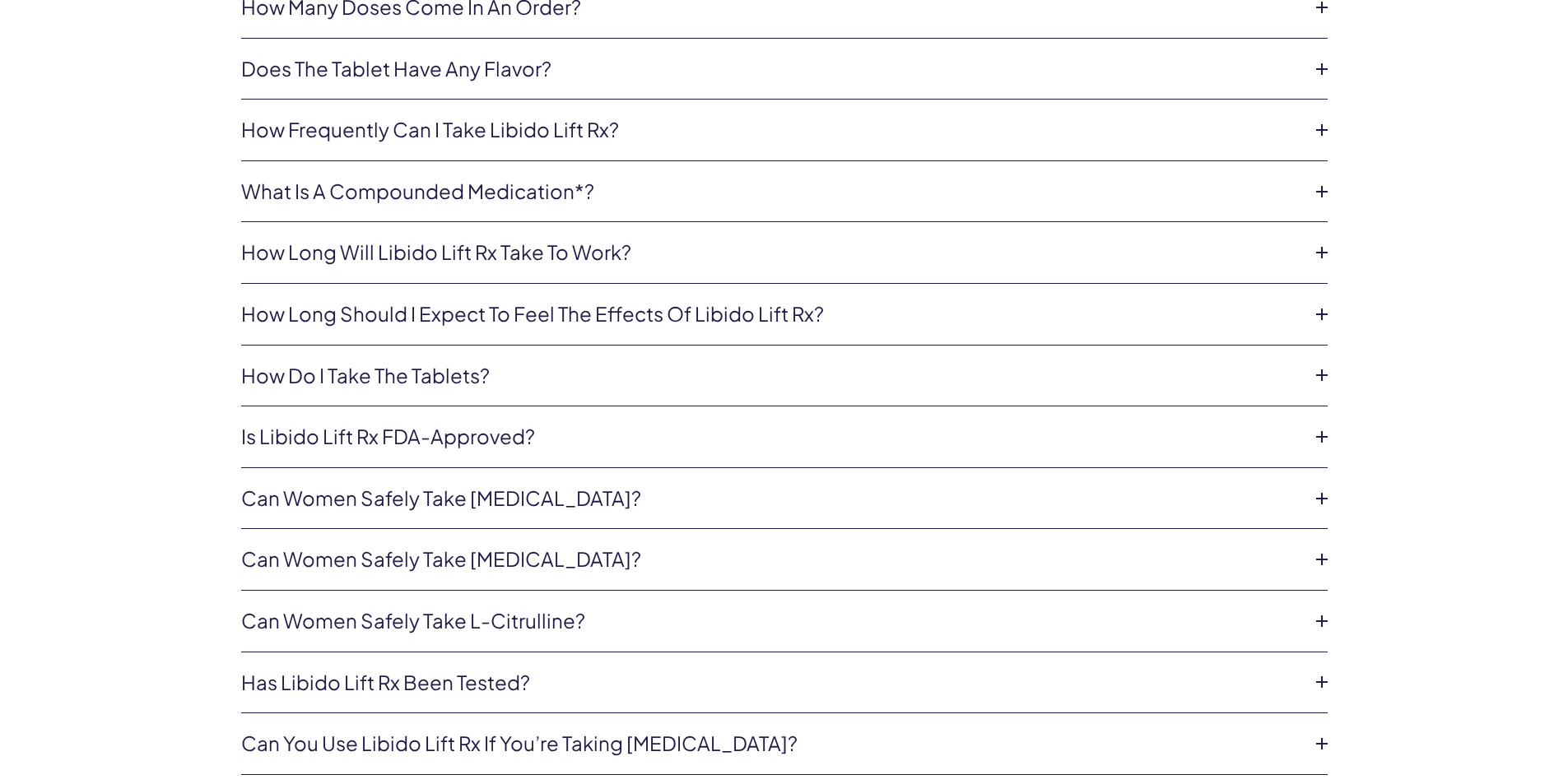
click at [1321, 552] on icon at bounding box center [1322, 559] width 25 height 25
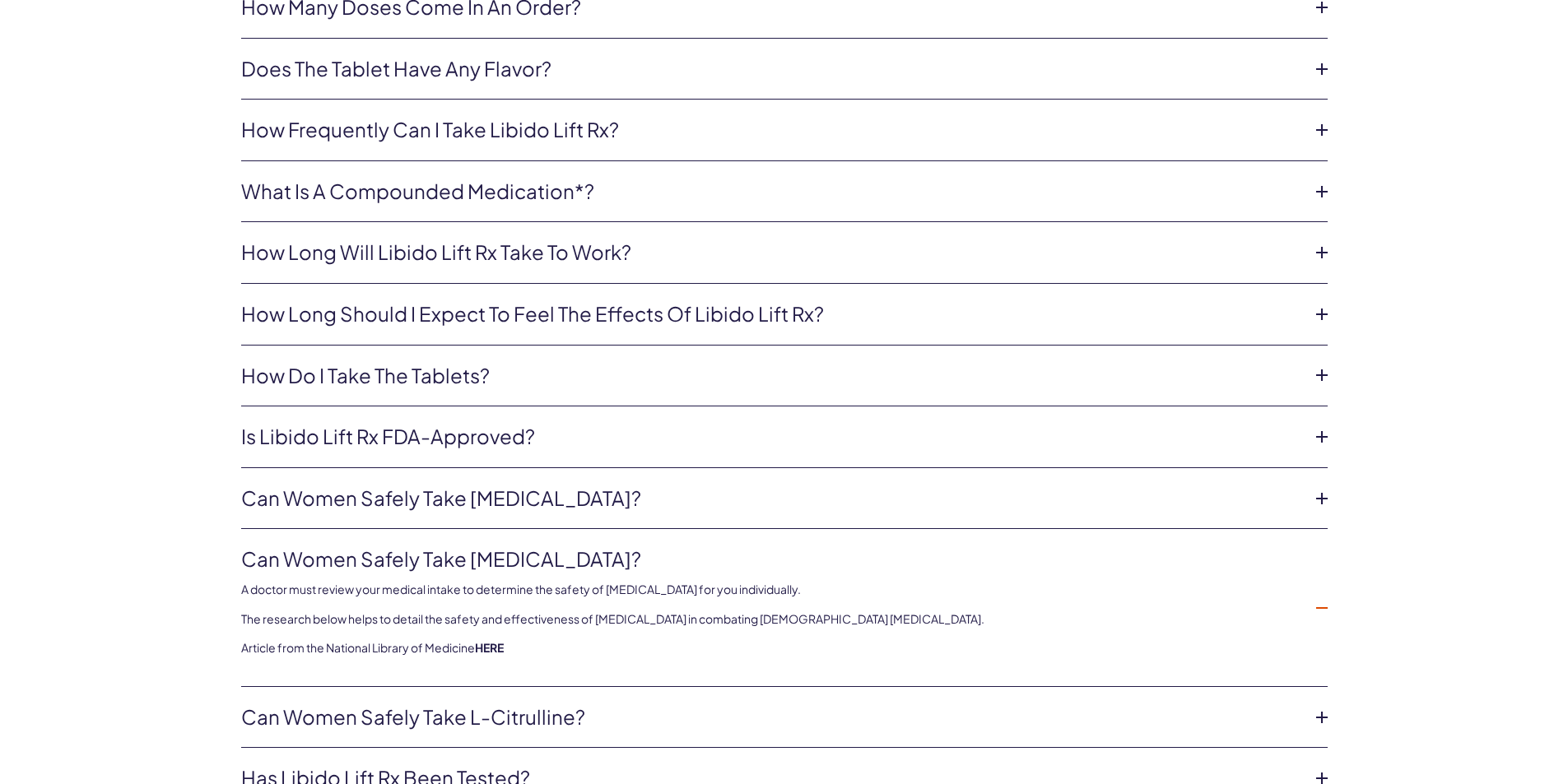
click at [1313, 614] on icon at bounding box center [1322, 609] width 25 height 25
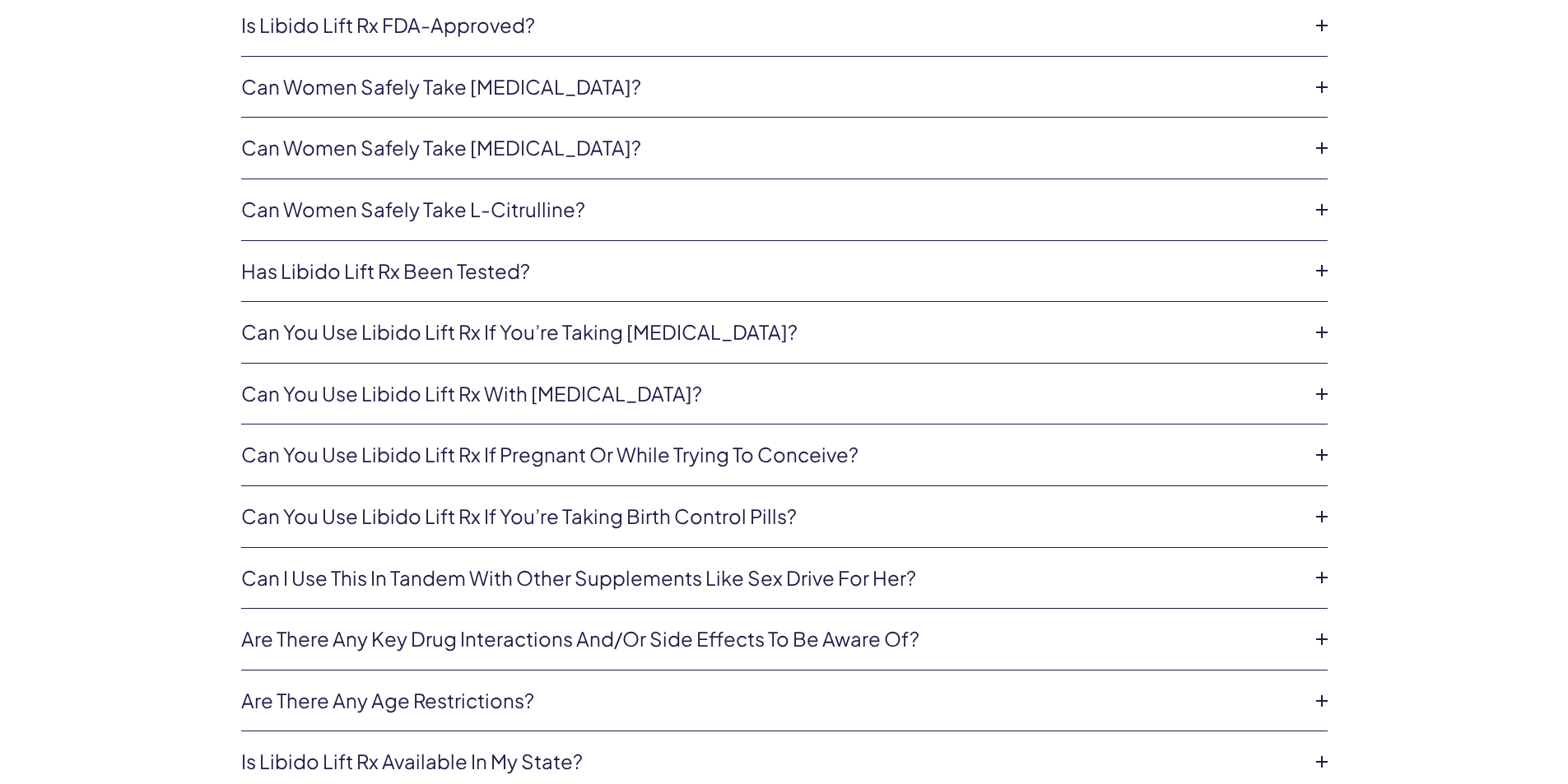
scroll to position [4196, 0]
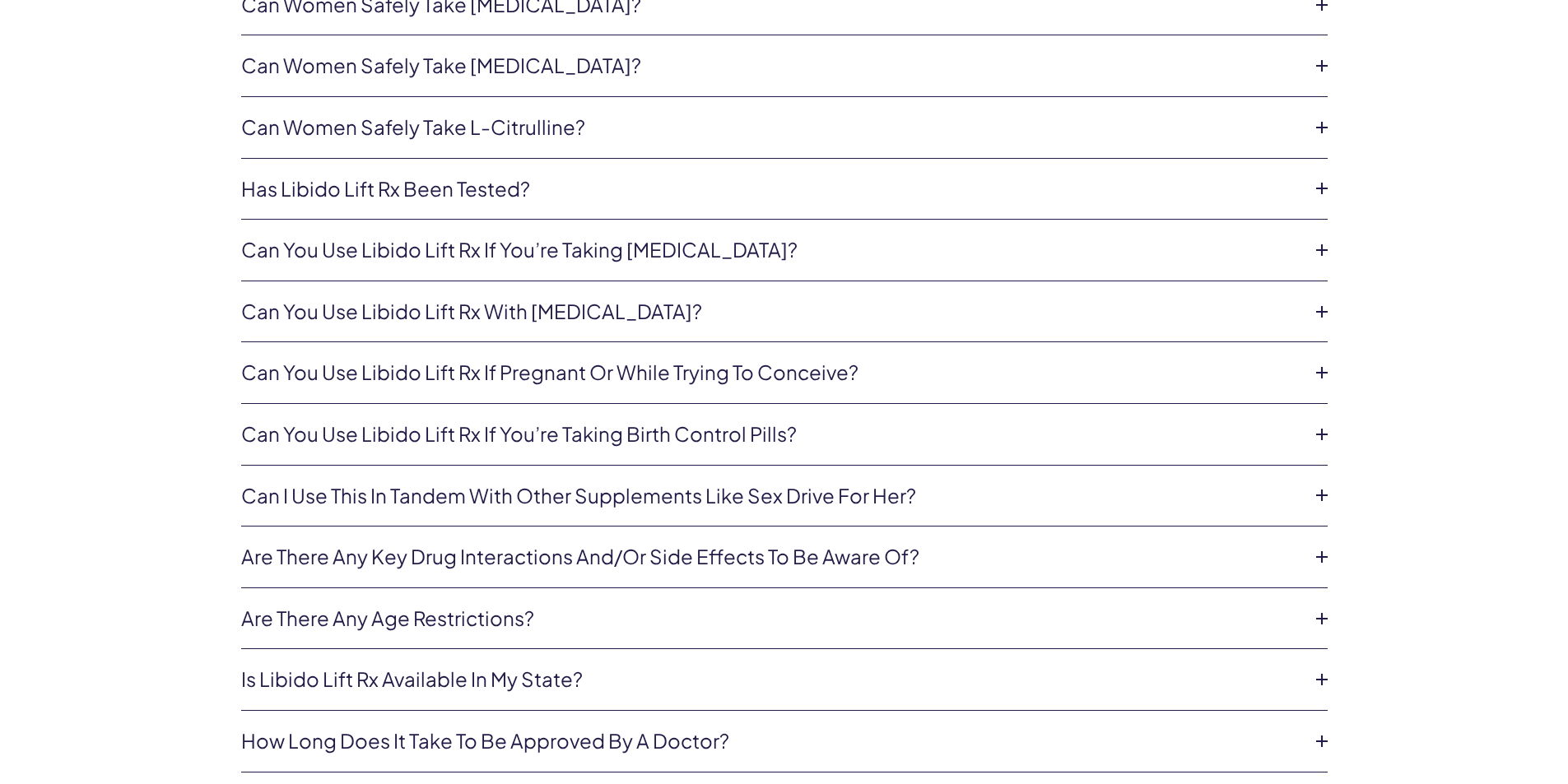
click at [1323, 620] on icon at bounding box center [1322, 619] width 25 height 25
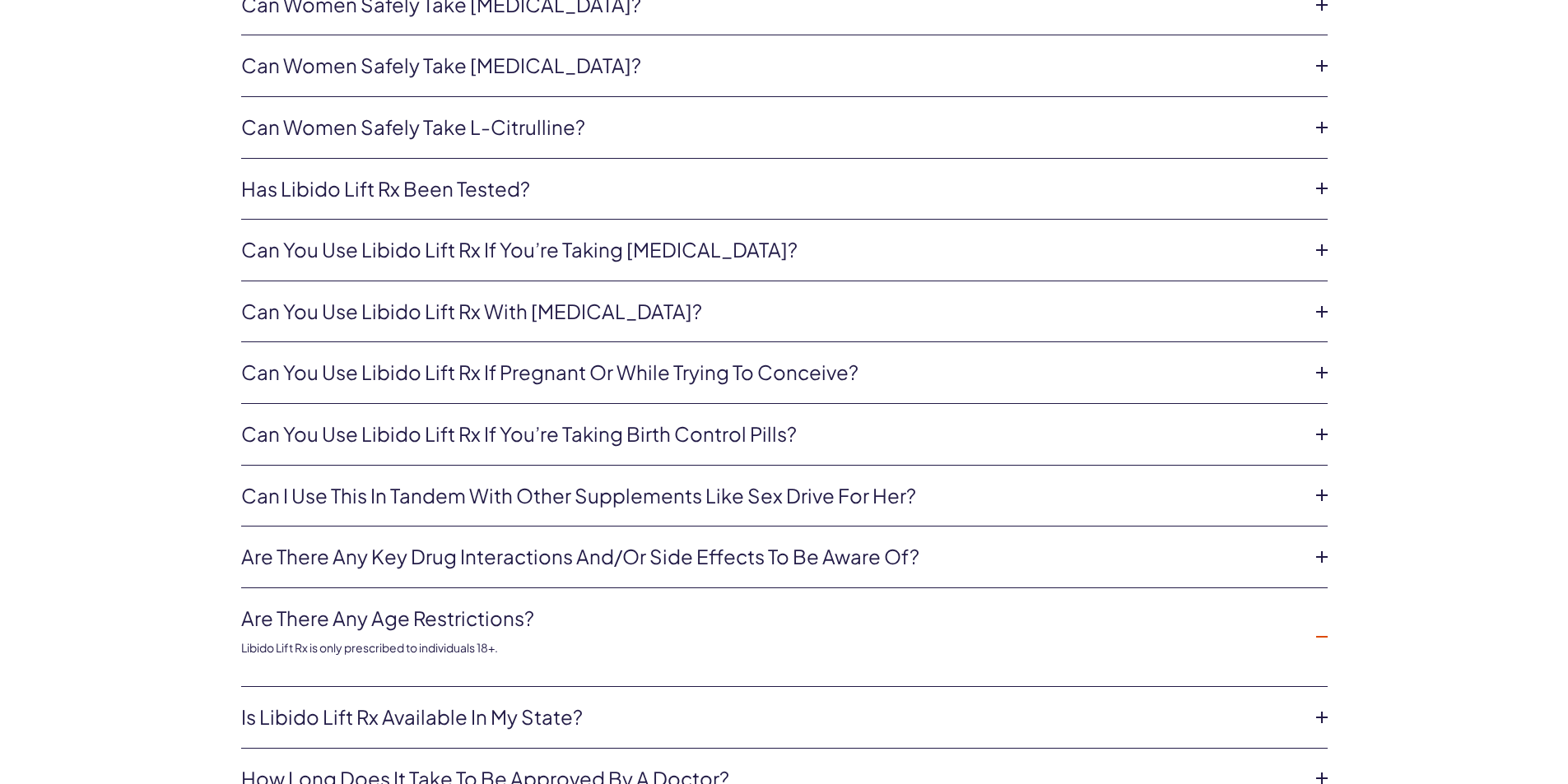
click at [1324, 623] on li "Are there any age restrictions? Libido Lift Rx is only prescribed to individual…" at bounding box center [784, 638] width 1087 height 99
click at [1327, 622] on li "Are there any age restrictions? Libido Lift Rx is only prescribed to individual…" at bounding box center [784, 638] width 1087 height 99
click at [1323, 635] on icon at bounding box center [1322, 637] width 25 height 25
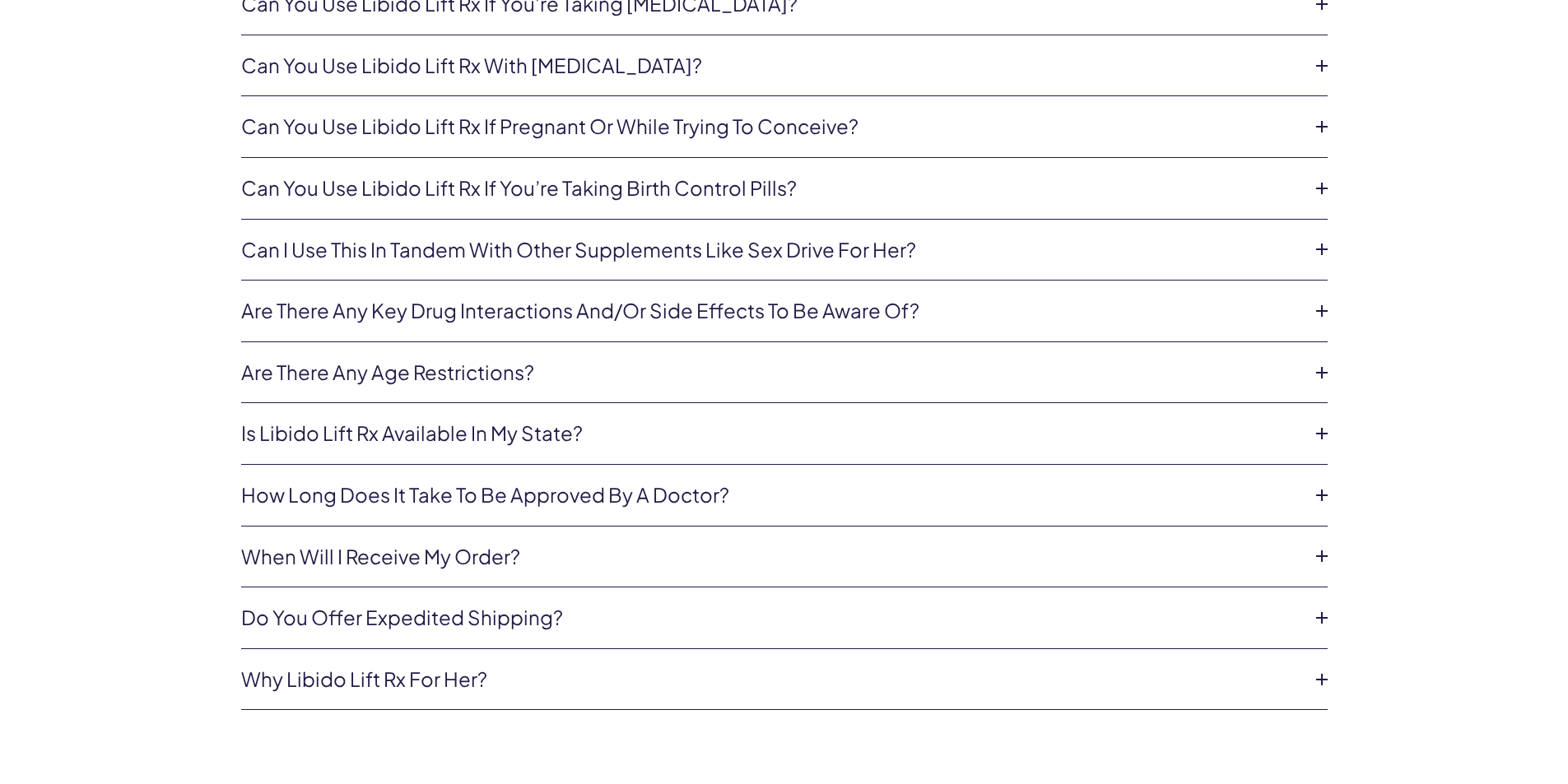
scroll to position [4443, 0]
click at [1330, 678] on icon at bounding box center [1322, 679] width 25 height 25
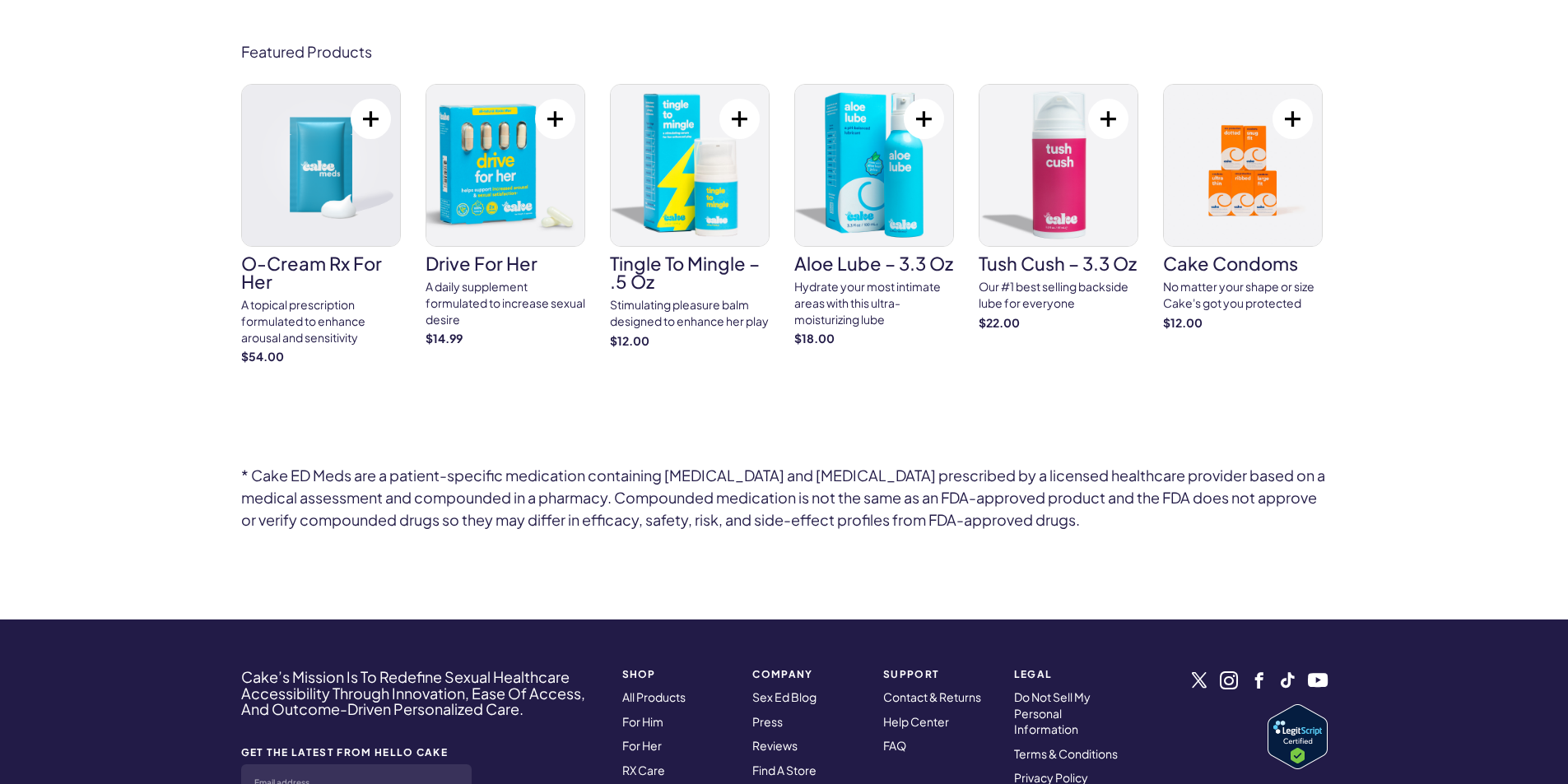
scroll to position [5266, 0]
